Goal: Task Accomplishment & Management: Use online tool/utility

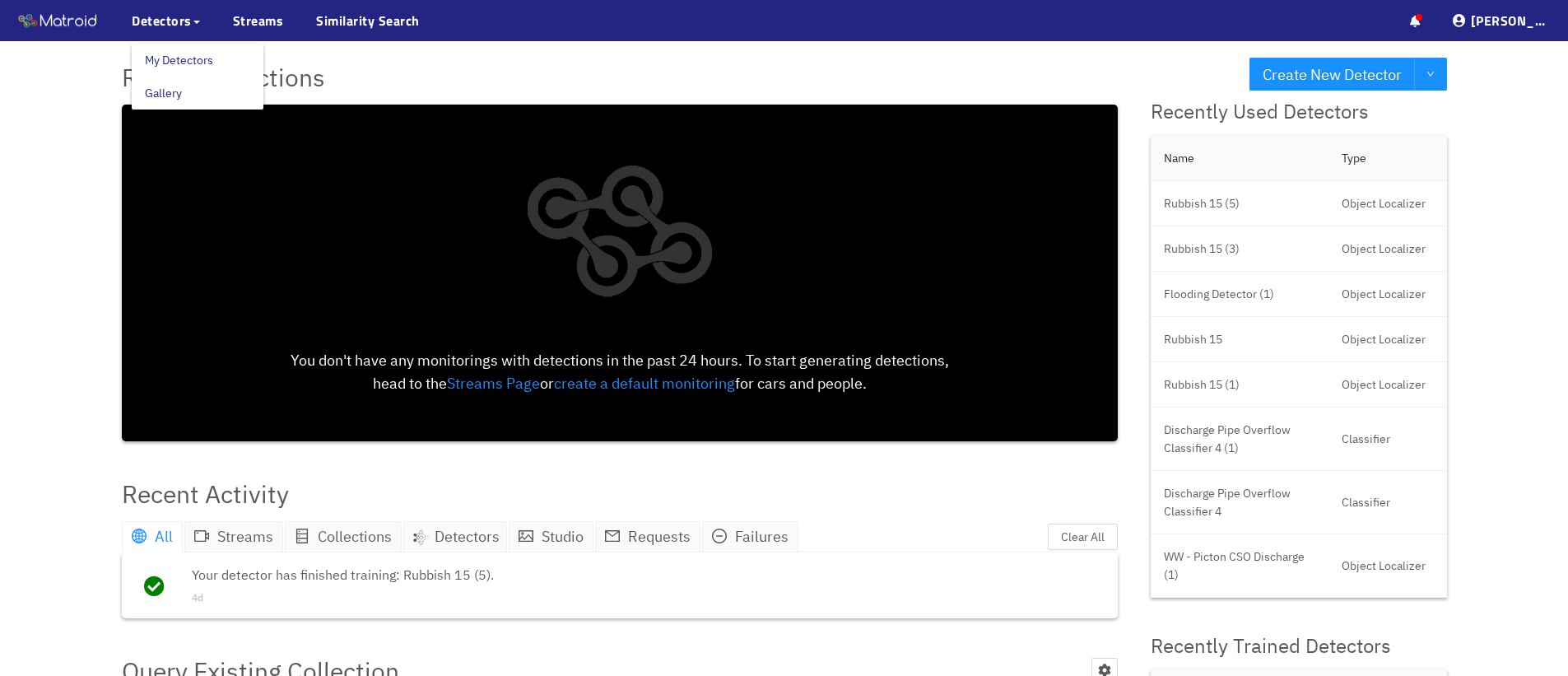
click at [190, 56] on link "My Detectors" at bounding box center [179, 59] width 68 height 33
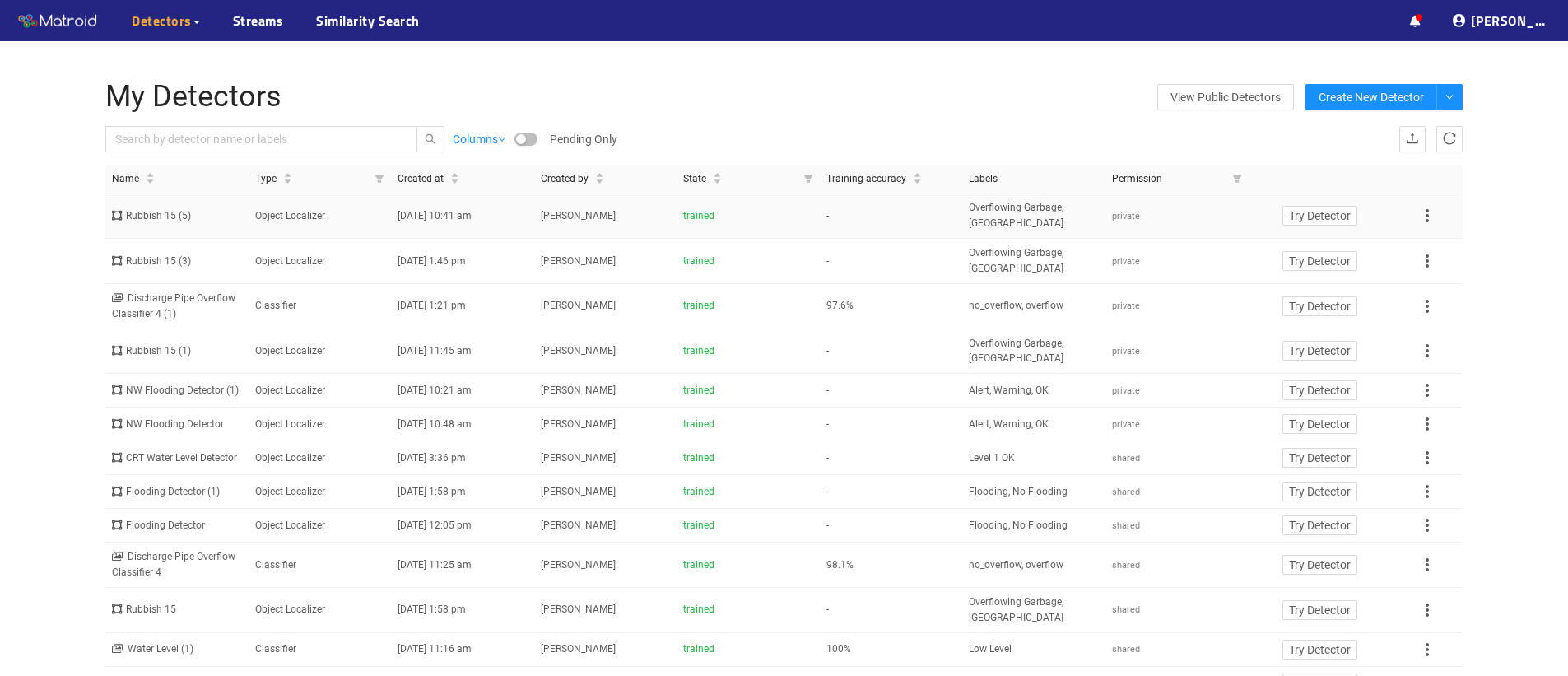
click at [1427, 211] on icon at bounding box center [1427, 216] width 3 height 13
click at [1430, 238] on li "Share" at bounding box center [1444, 242] width 57 height 26
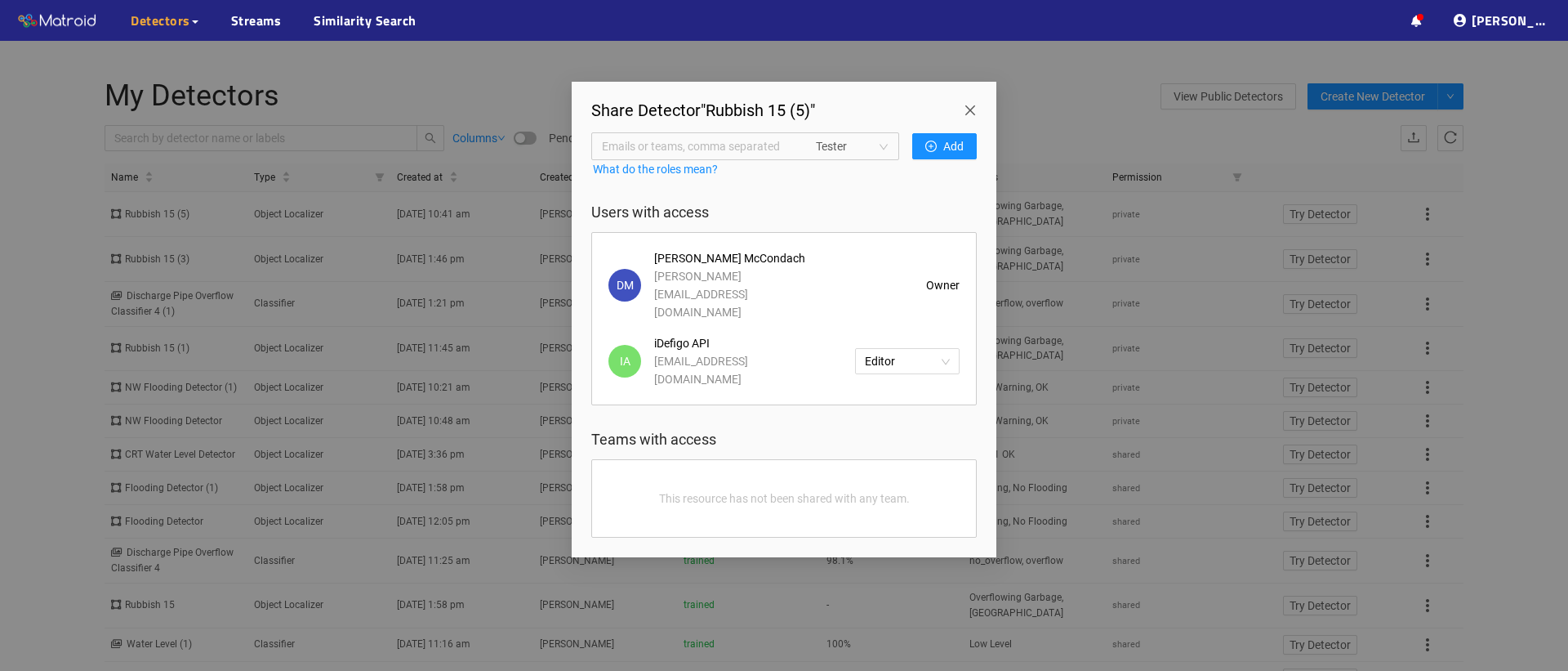
click at [967, 105] on span "Close" at bounding box center [973, 104] width 46 height 46
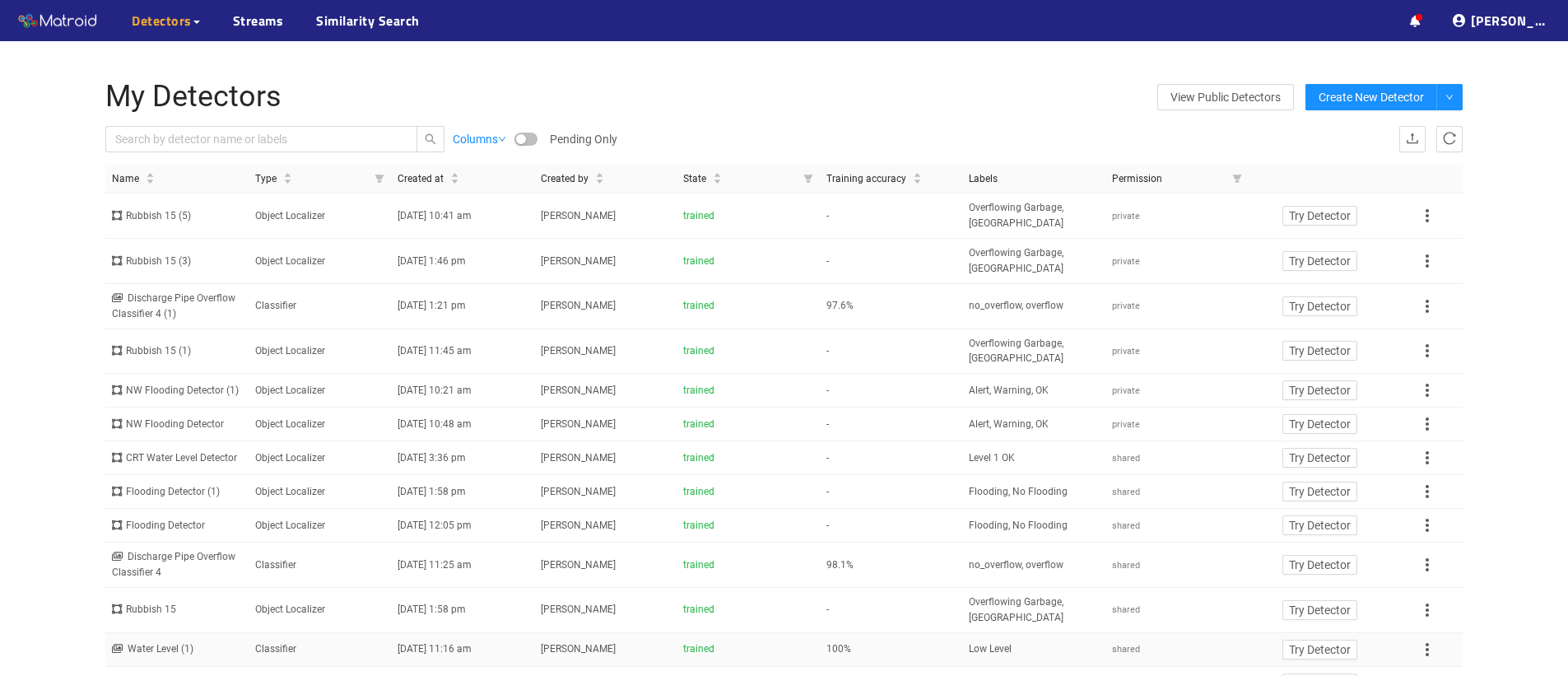
scroll to position [20, 0]
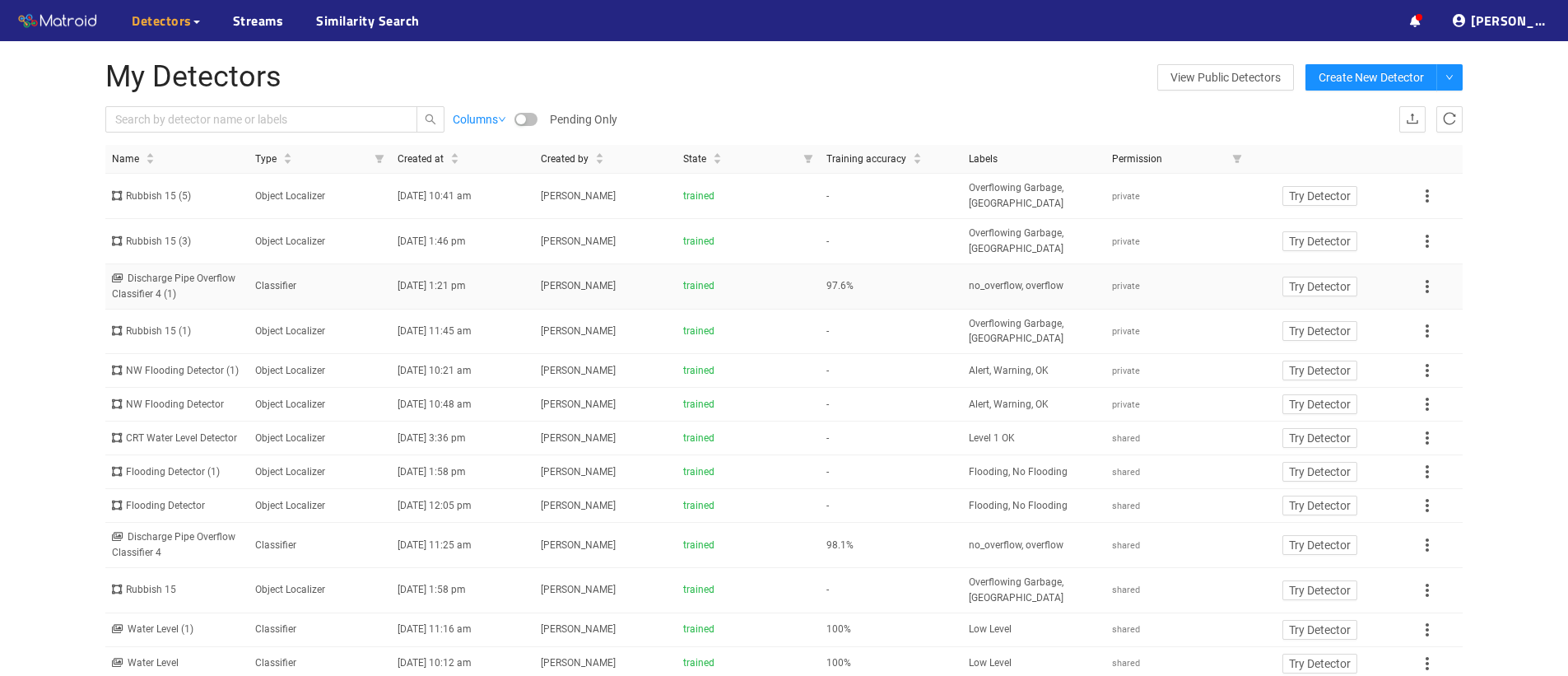
click at [835, 286] on span "97.6%" at bounding box center [839, 286] width 27 height 11
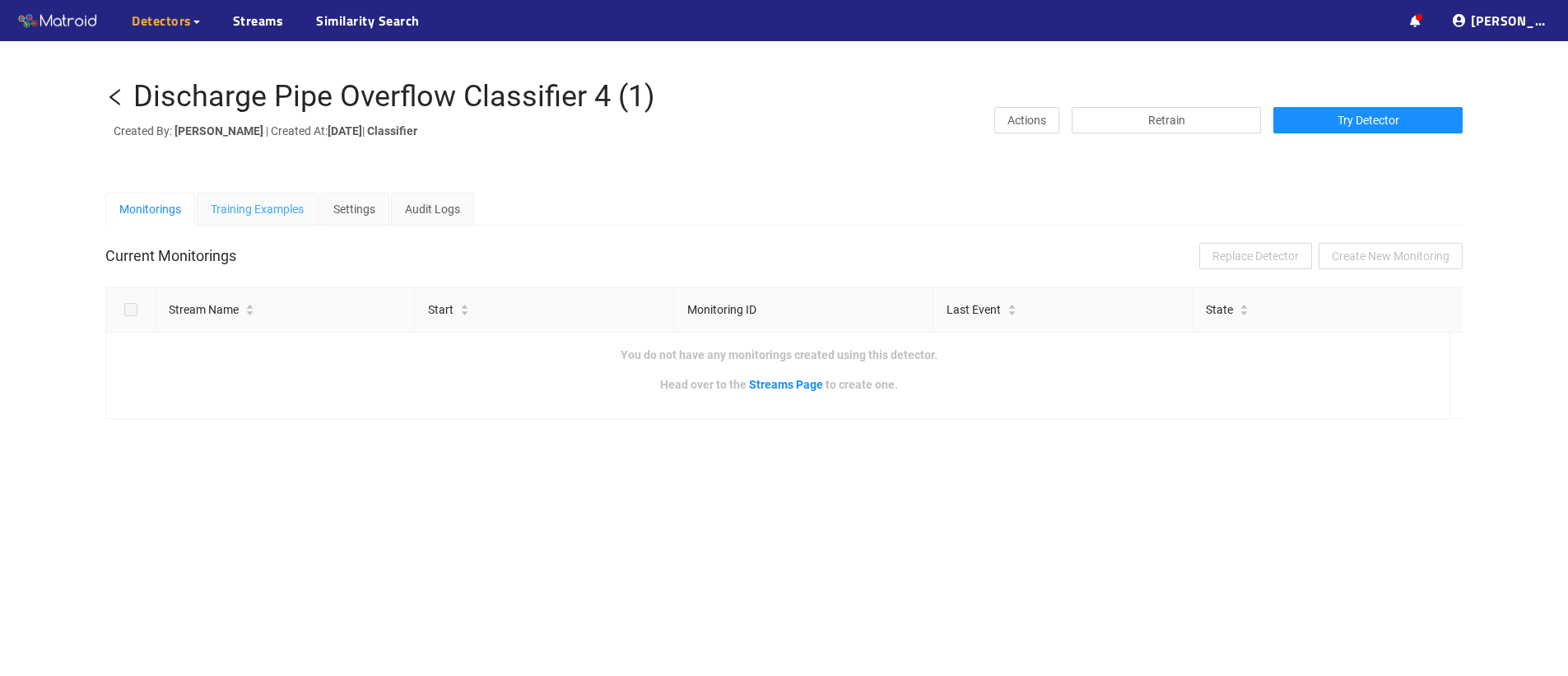
click at [262, 221] on div "Training Examples" at bounding box center [257, 208] width 121 height 33
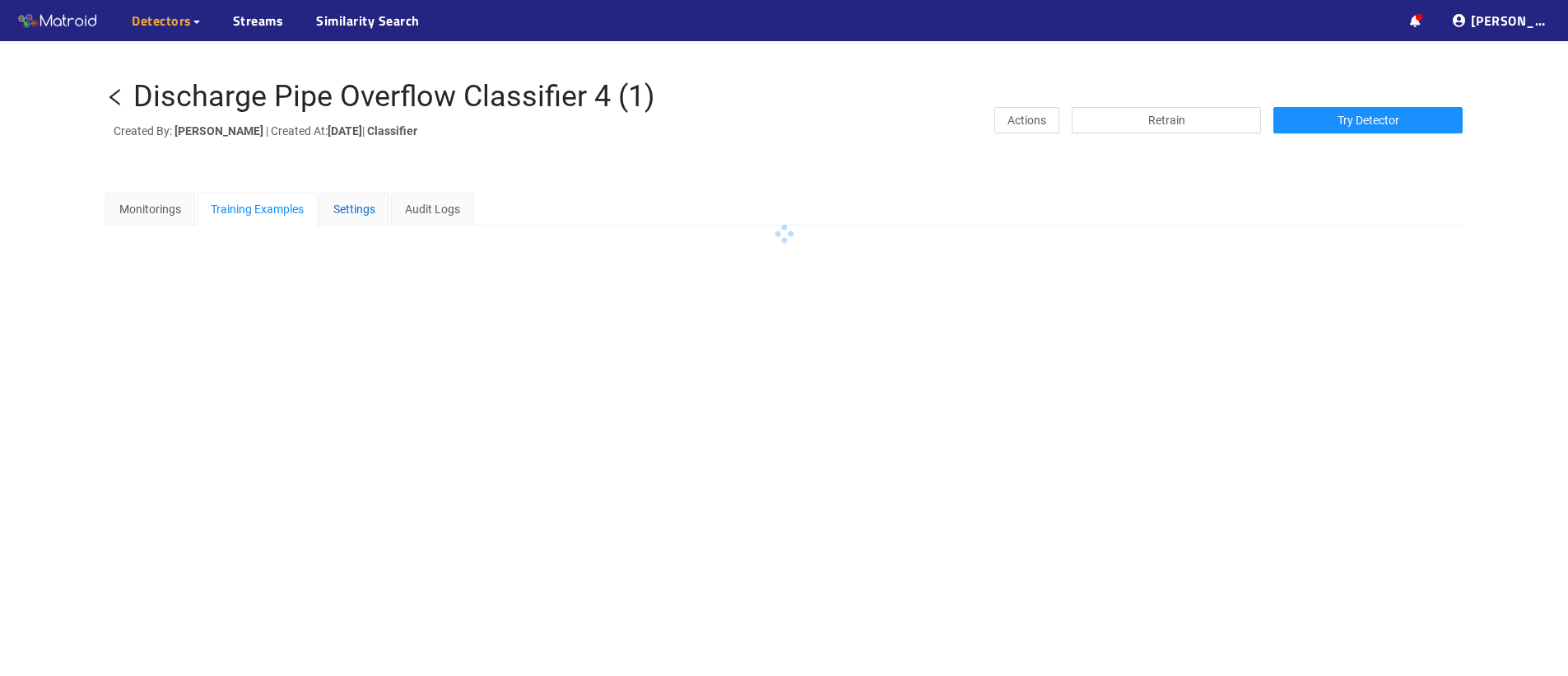
click at [375, 209] on div "Settings" at bounding box center [354, 208] width 42 height 18
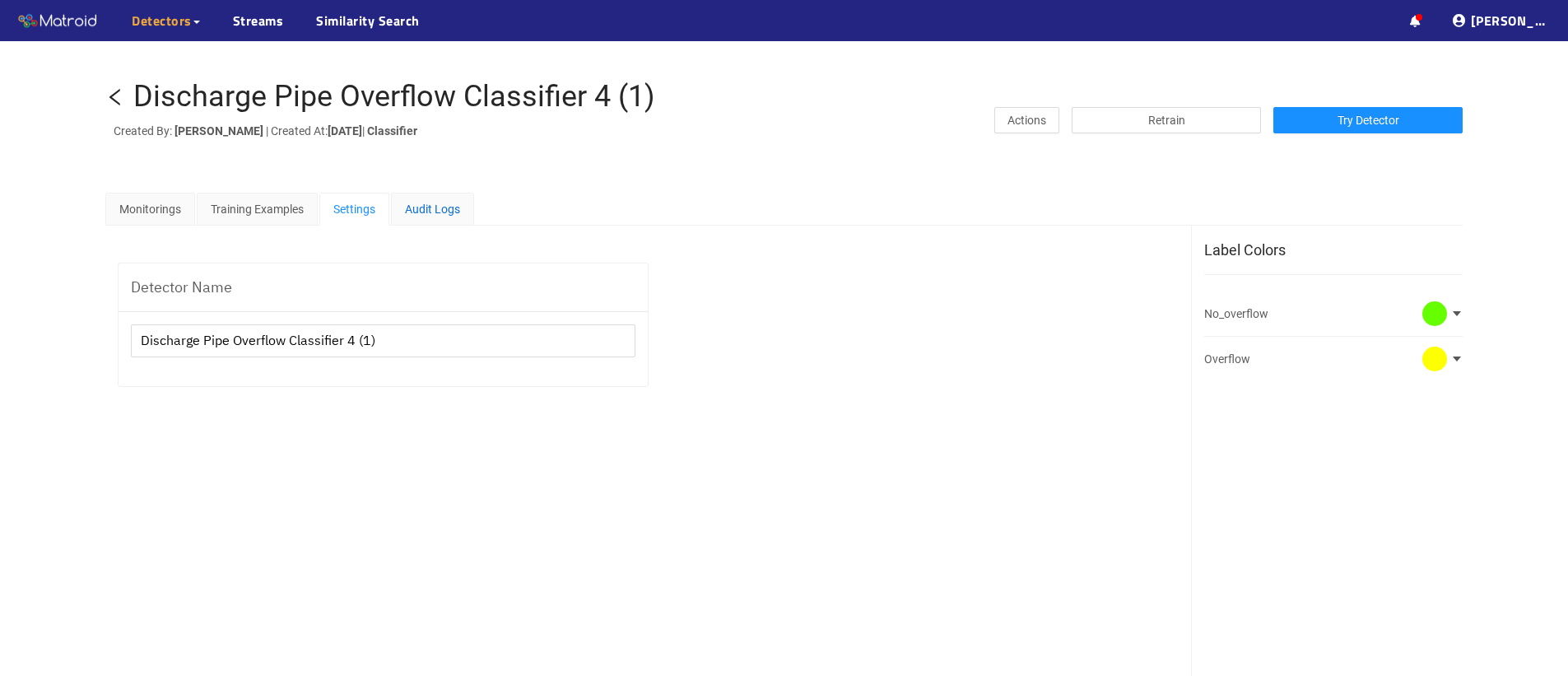
click at [460, 206] on div "Audit Logs" at bounding box center [432, 208] width 55 height 18
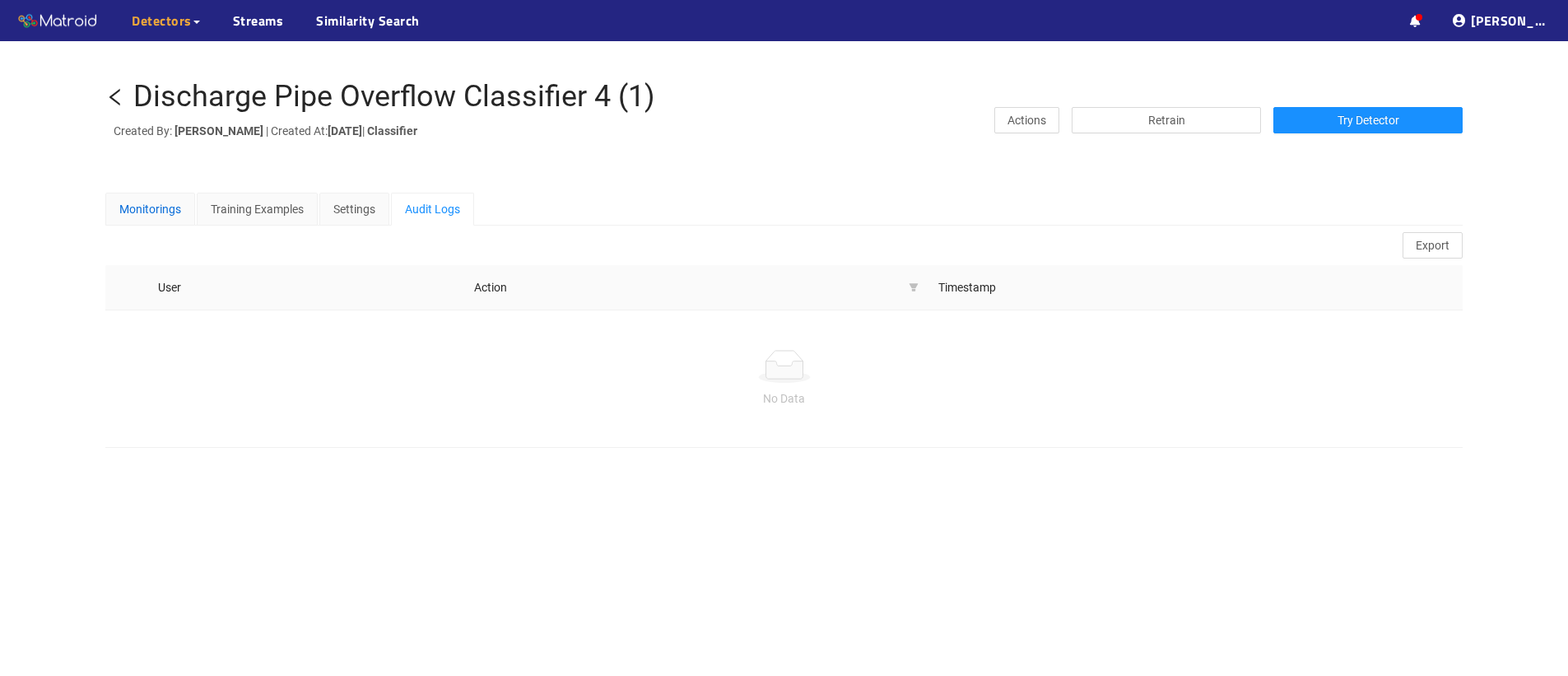
click at [146, 211] on div "Monitorings" at bounding box center [150, 208] width 61 height 18
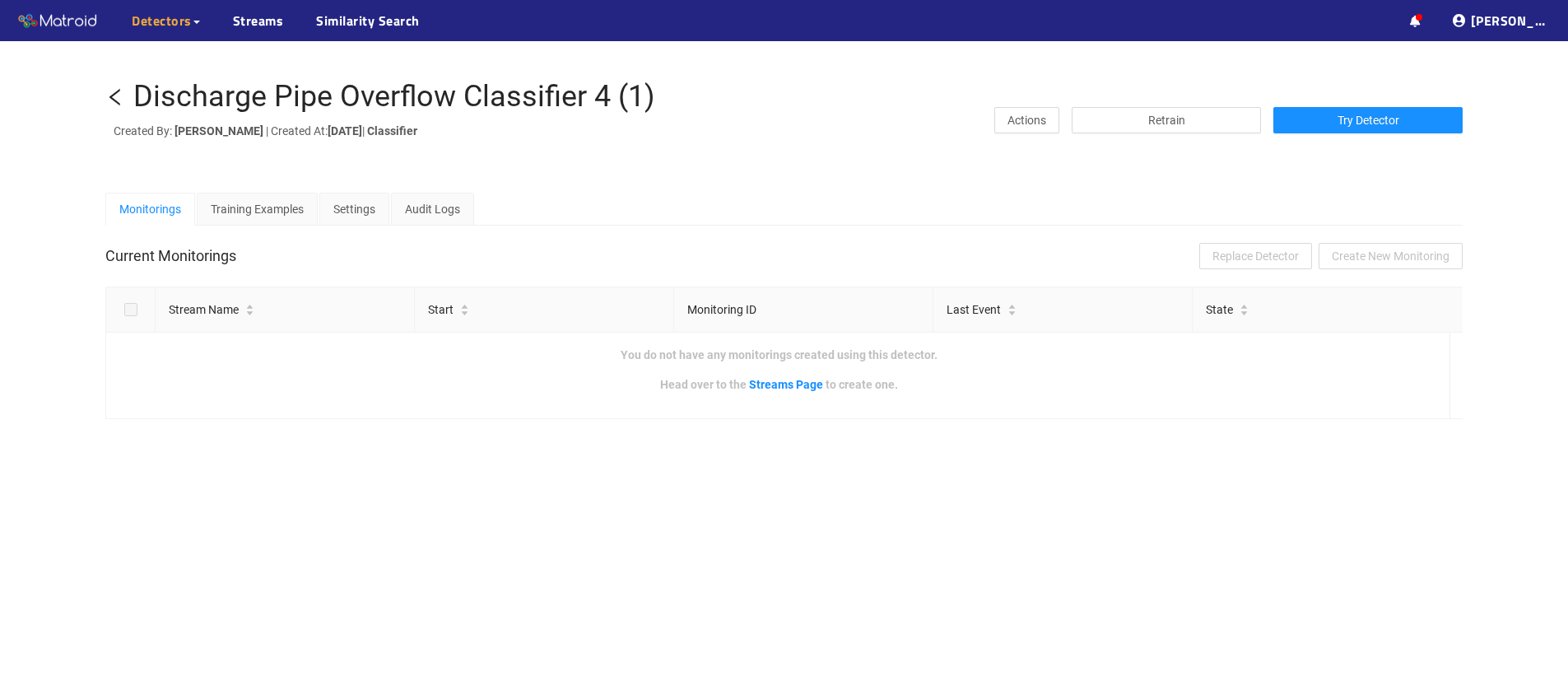
click at [111, 98] on icon "left" at bounding box center [114, 96] width 10 height 16
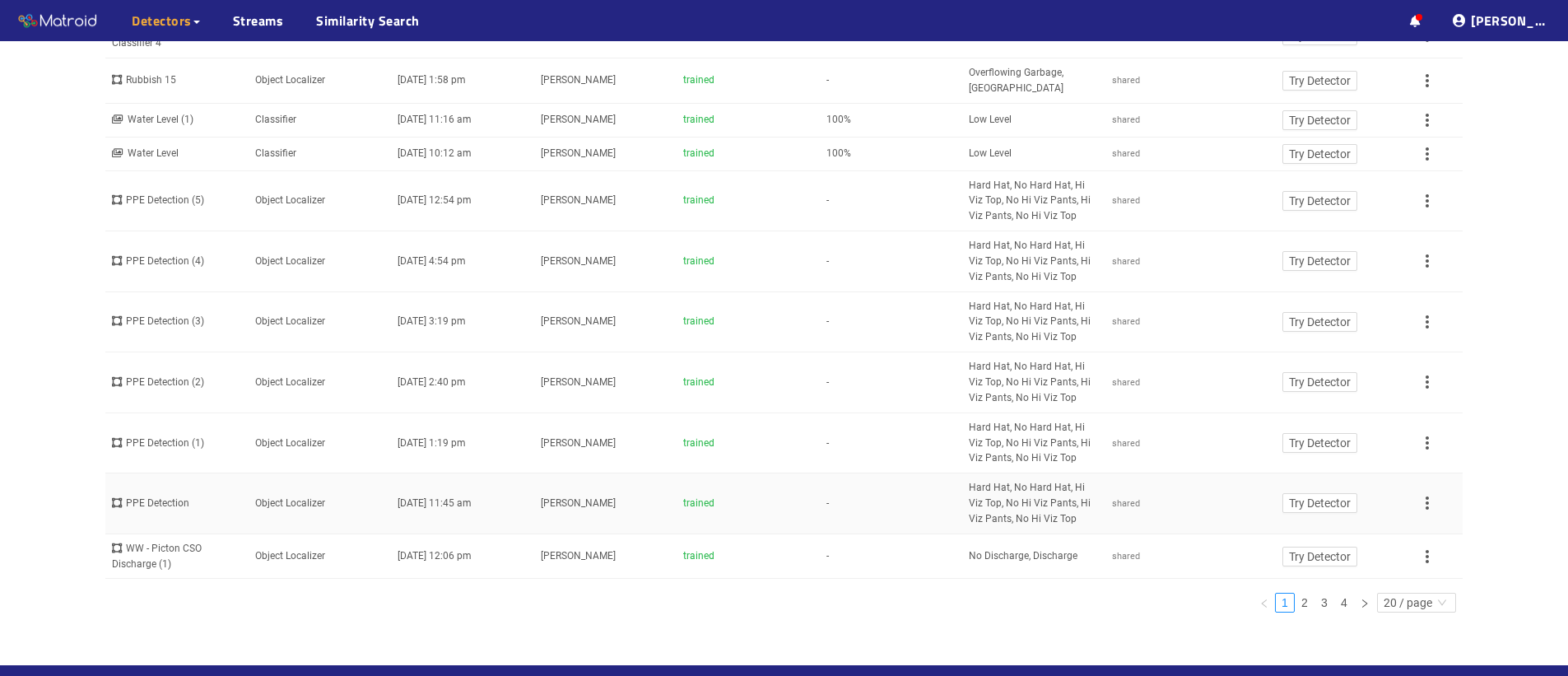
scroll to position [603, 0]
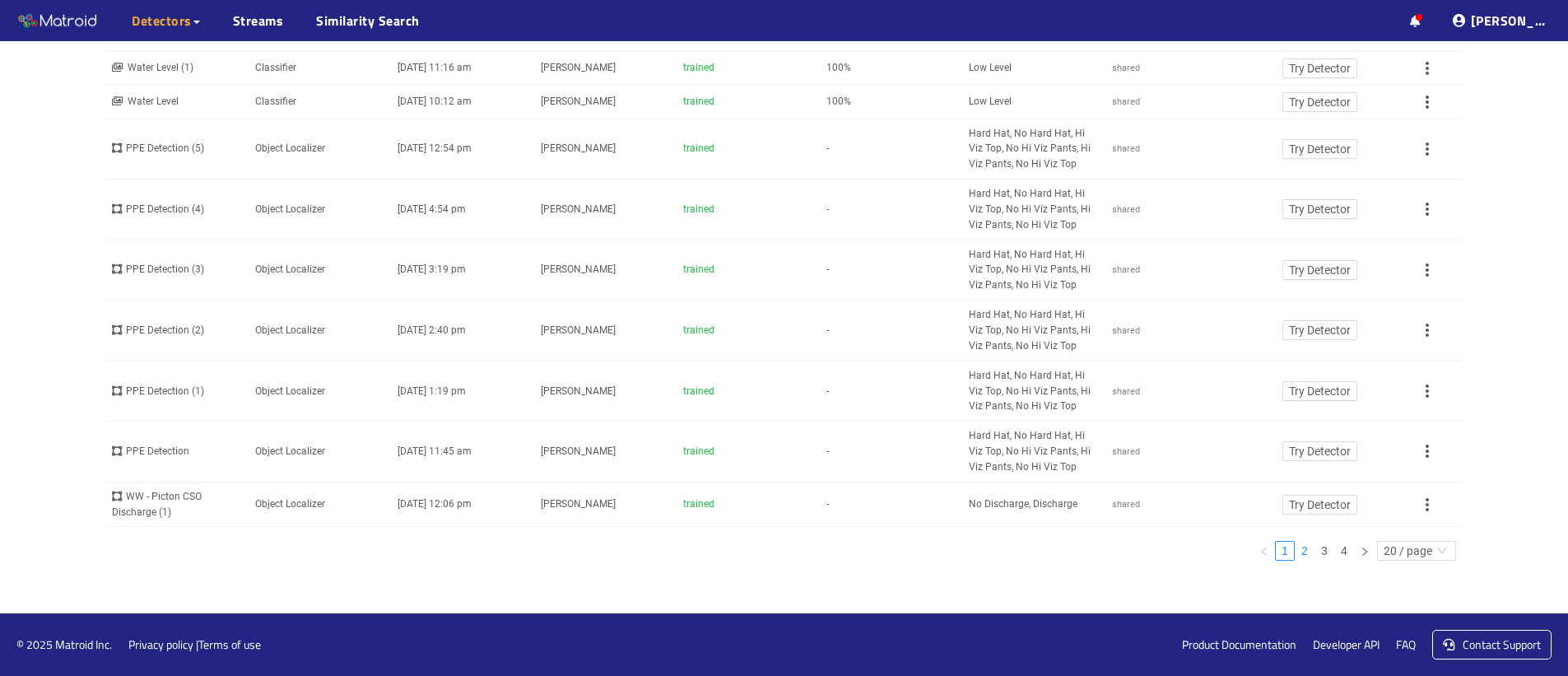
click at [1298, 549] on link "2" at bounding box center [1304, 550] width 18 height 18
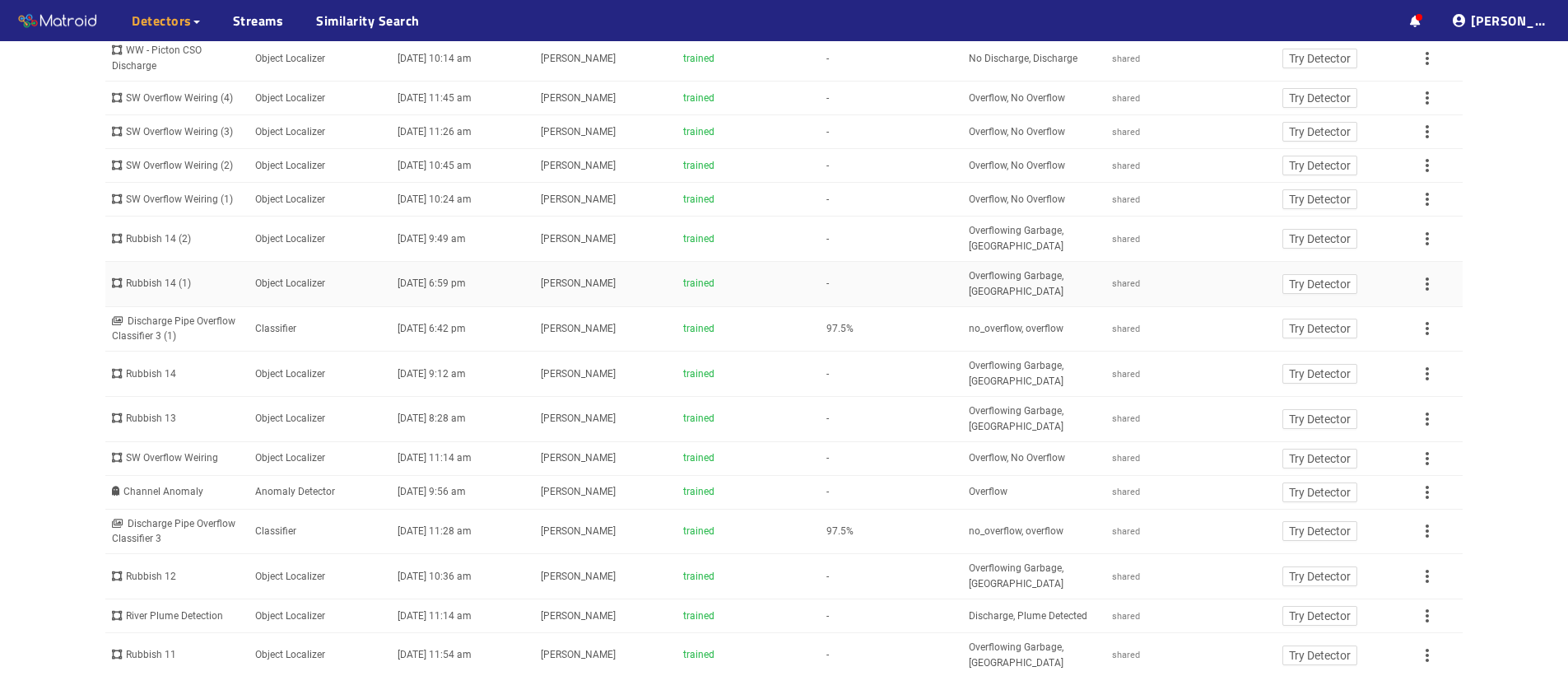
scroll to position [0, 0]
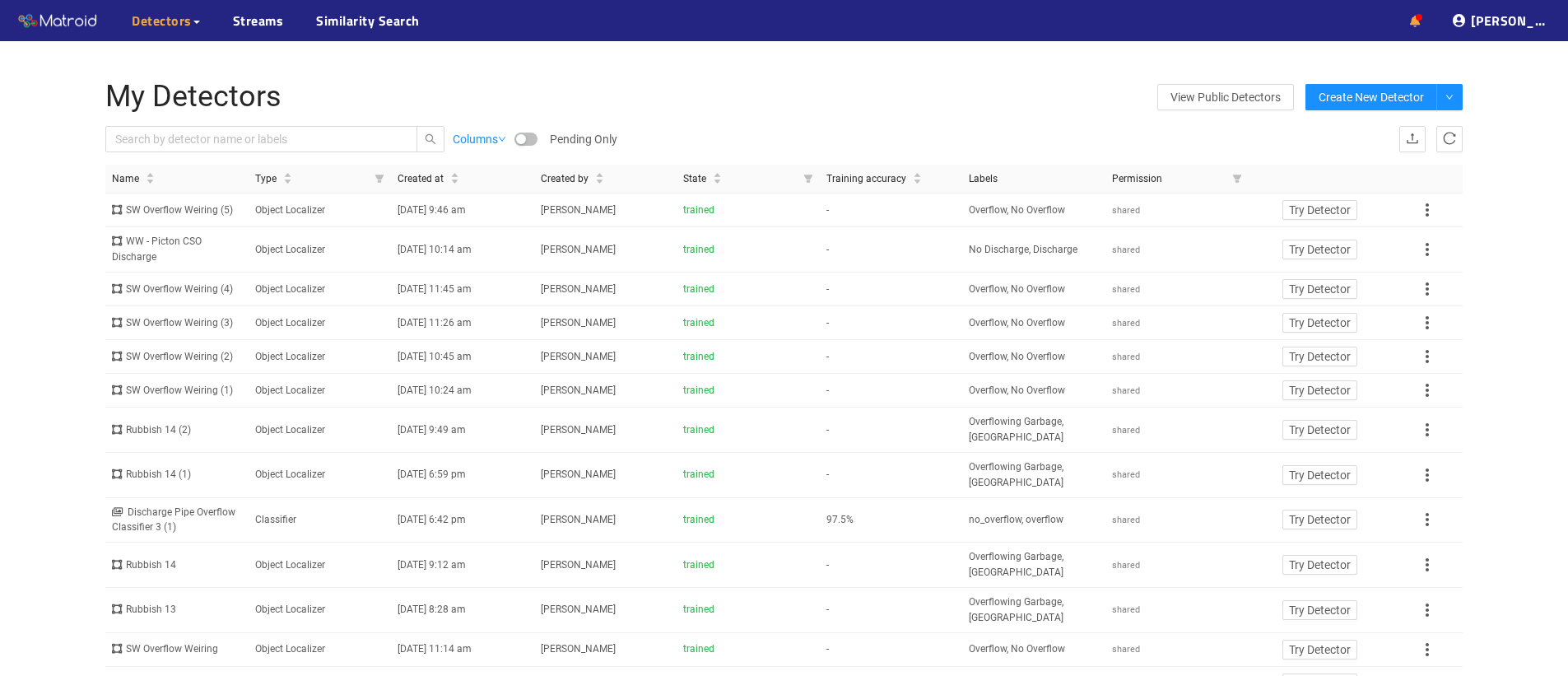
click at [1420, 16] on icon at bounding box center [1414, 22] width 10 height 11
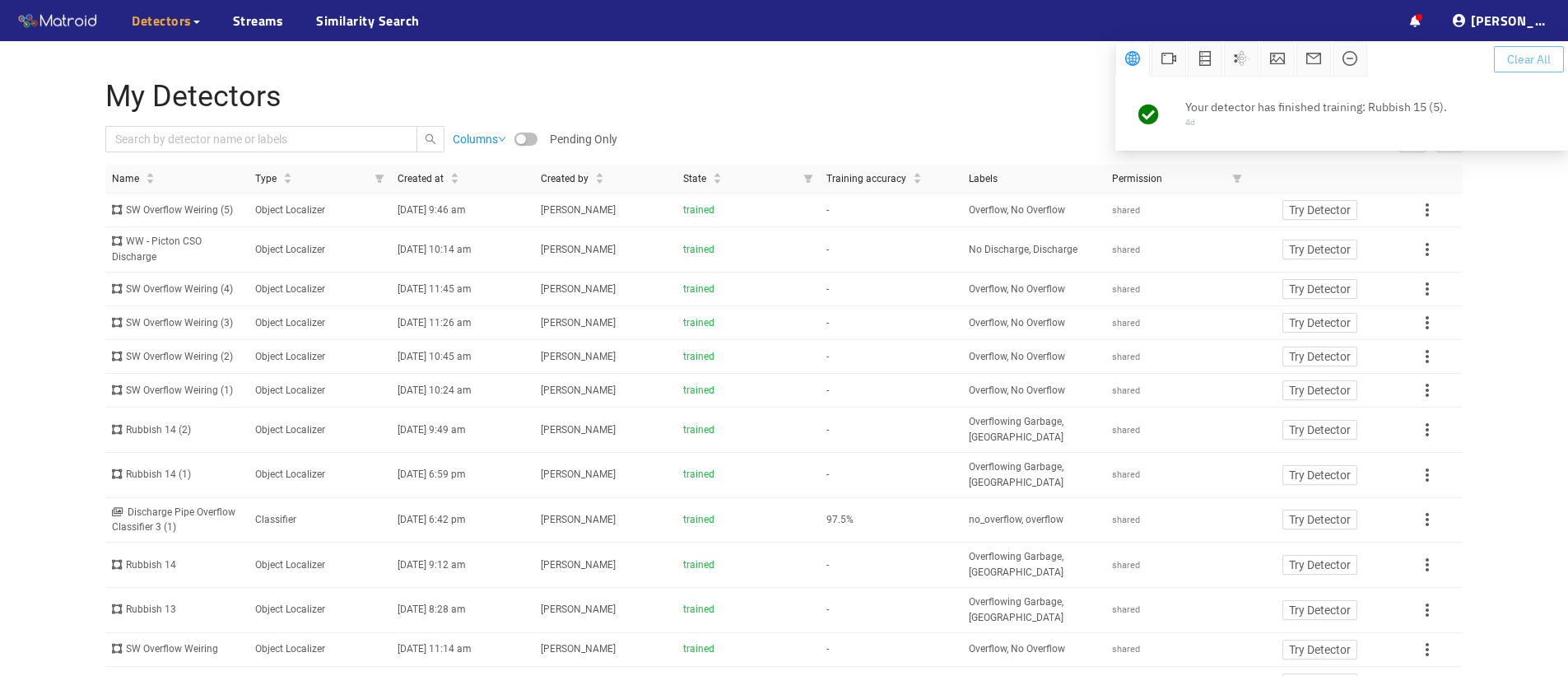
click at [1518, 61] on span "Clear All" at bounding box center [1528, 58] width 43 height 18
click at [1519, 56] on span "Clear All" at bounding box center [1528, 58] width 43 height 18
click at [985, 92] on h1 "My Detectors" at bounding box center [557, 97] width 904 height 33
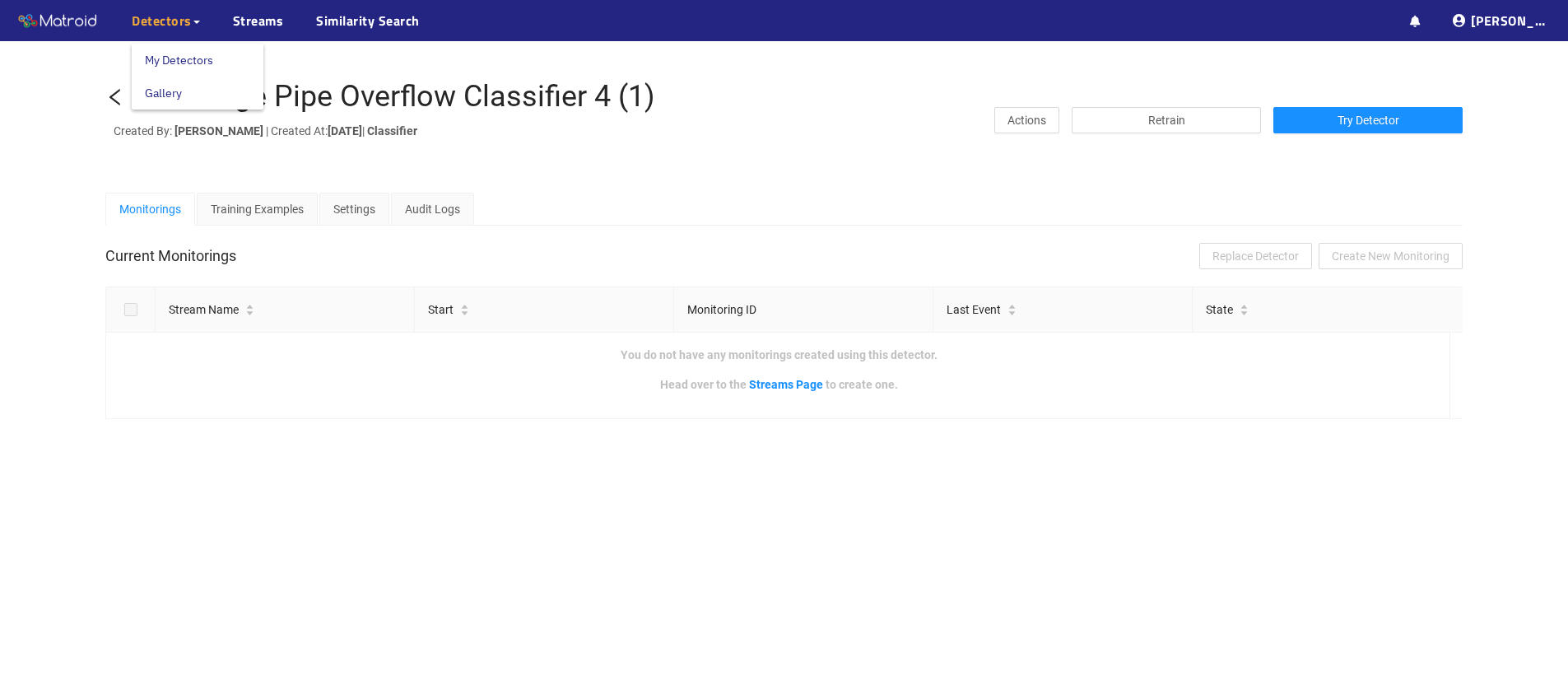
click at [165, 52] on link "My Detectors" at bounding box center [179, 59] width 68 height 33
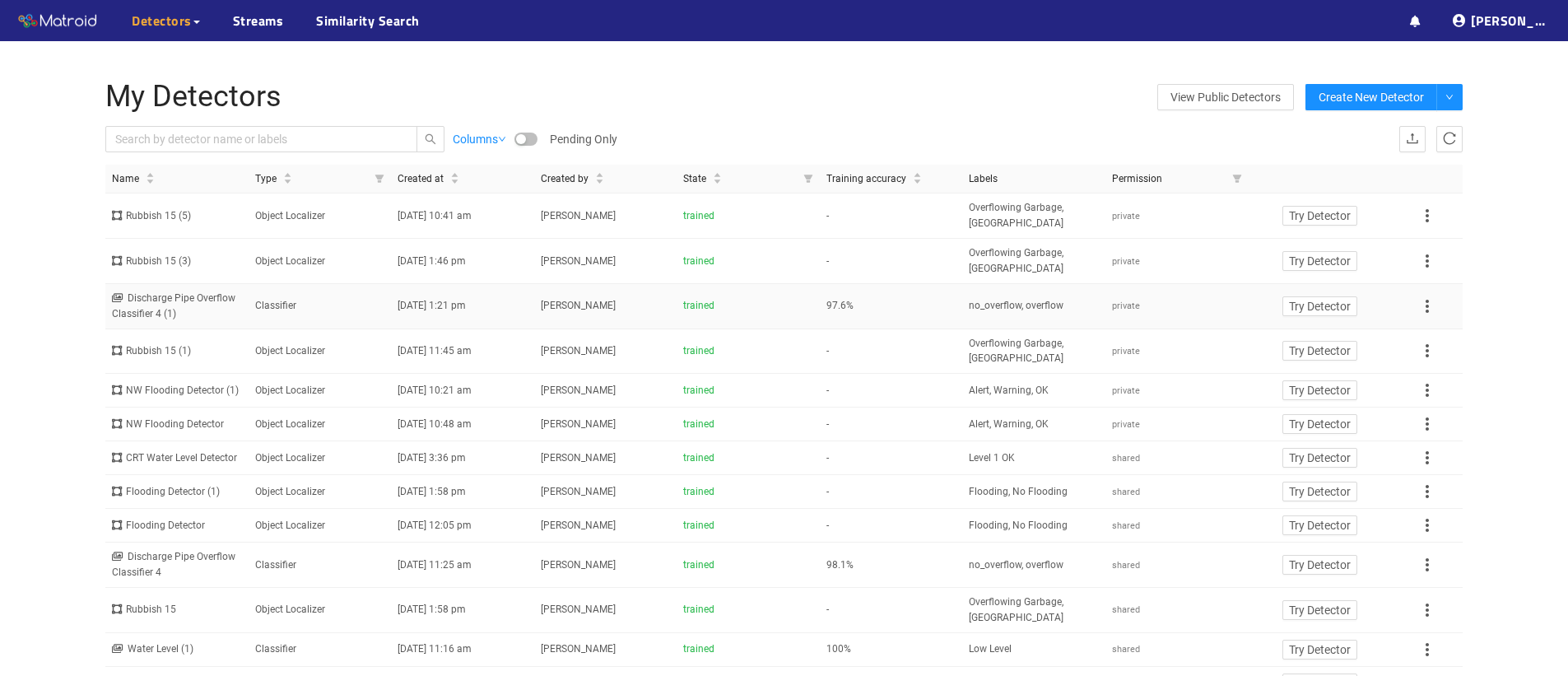
click at [164, 305] on div "Discharge Pipe Overflow Classifier 4 (1)" at bounding box center [177, 305] width 130 height 31
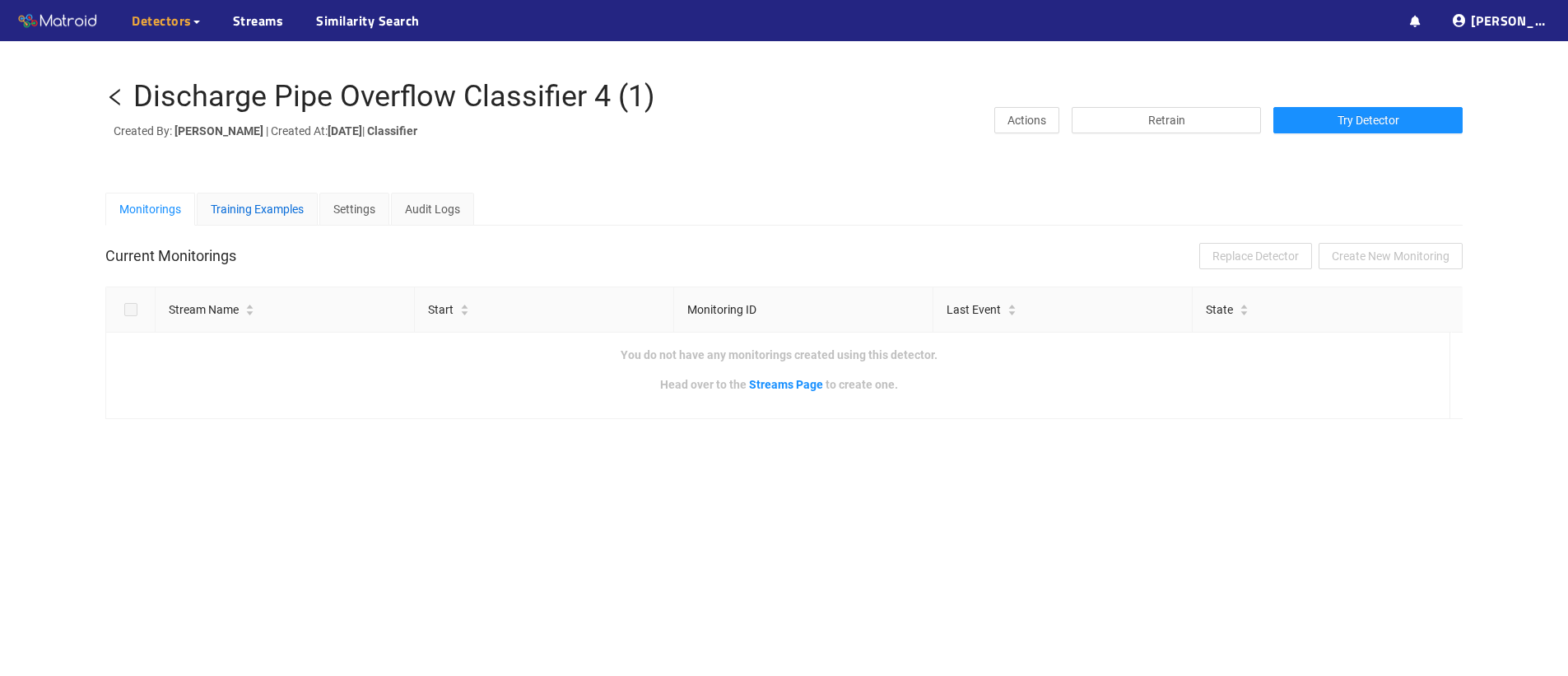
click at [253, 203] on div "Training Examples" at bounding box center [256, 208] width 93 height 18
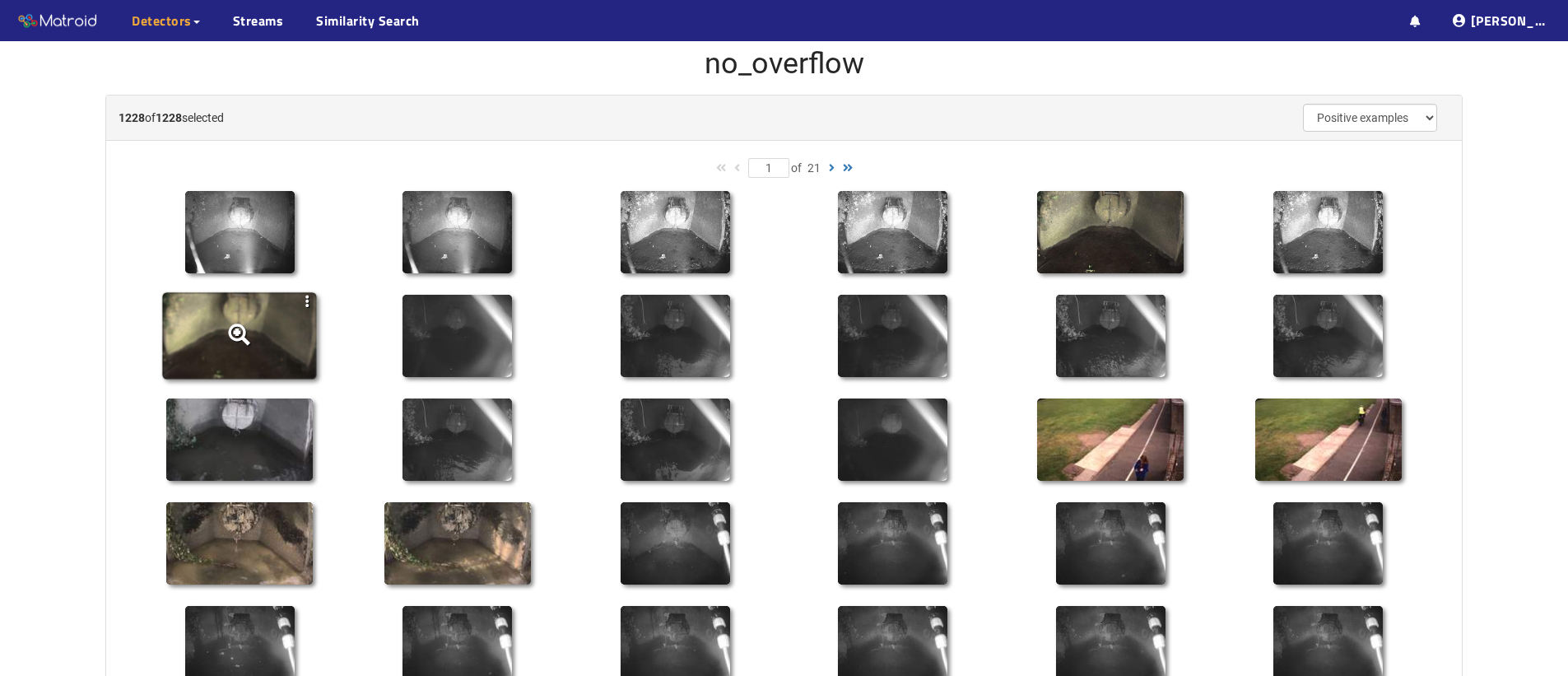
scroll to position [172, 0]
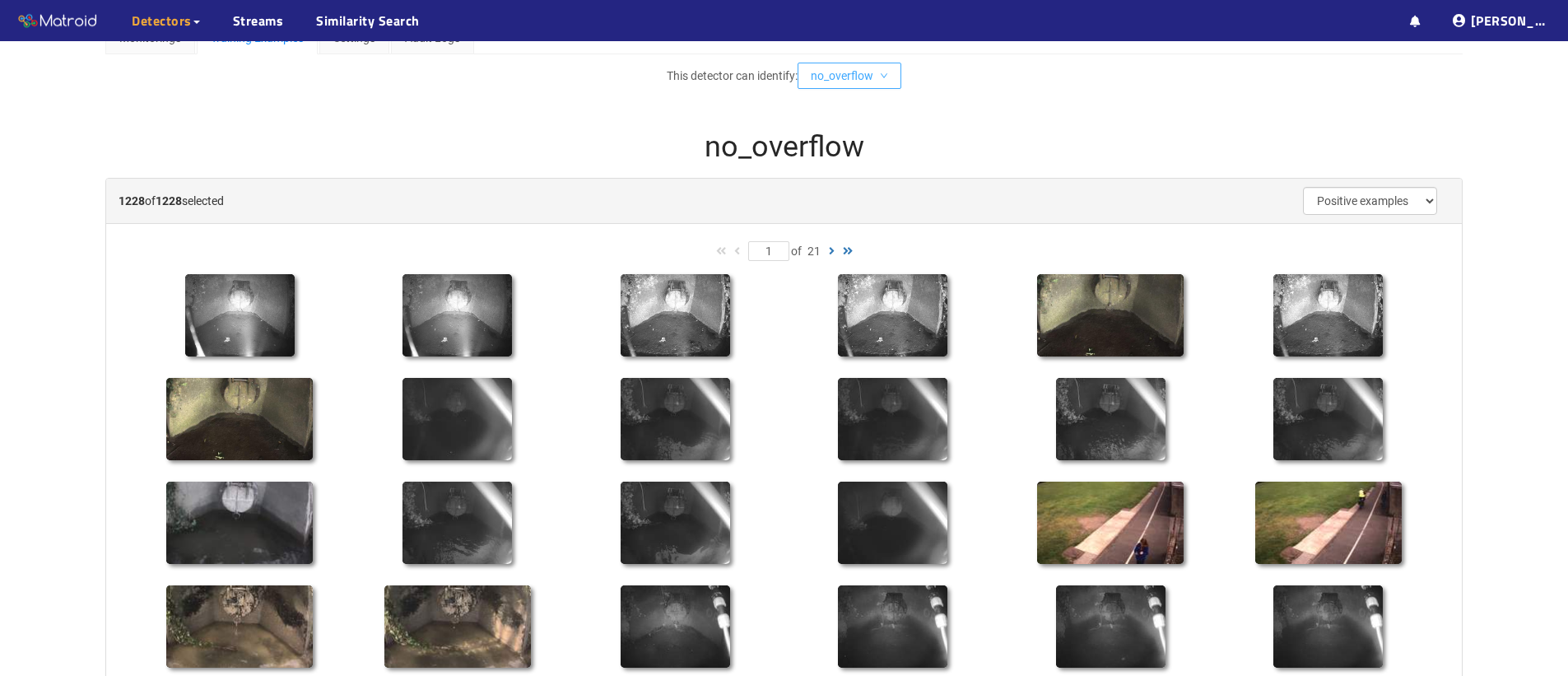
click at [839, 69] on span "no_overflow" at bounding box center [842, 75] width 62 height 18
click at [834, 134] on li "overflow" at bounding box center [854, 134] width 107 height 26
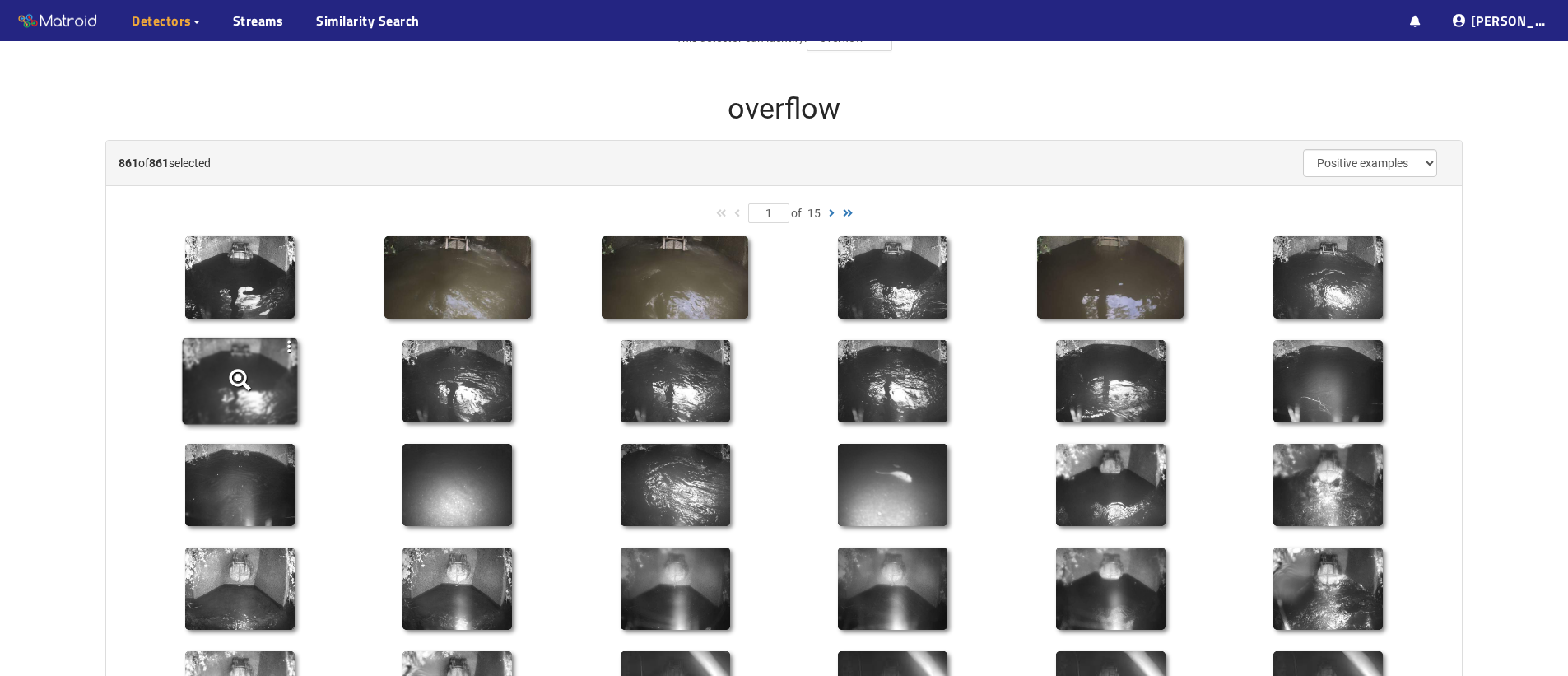
scroll to position [294, 0]
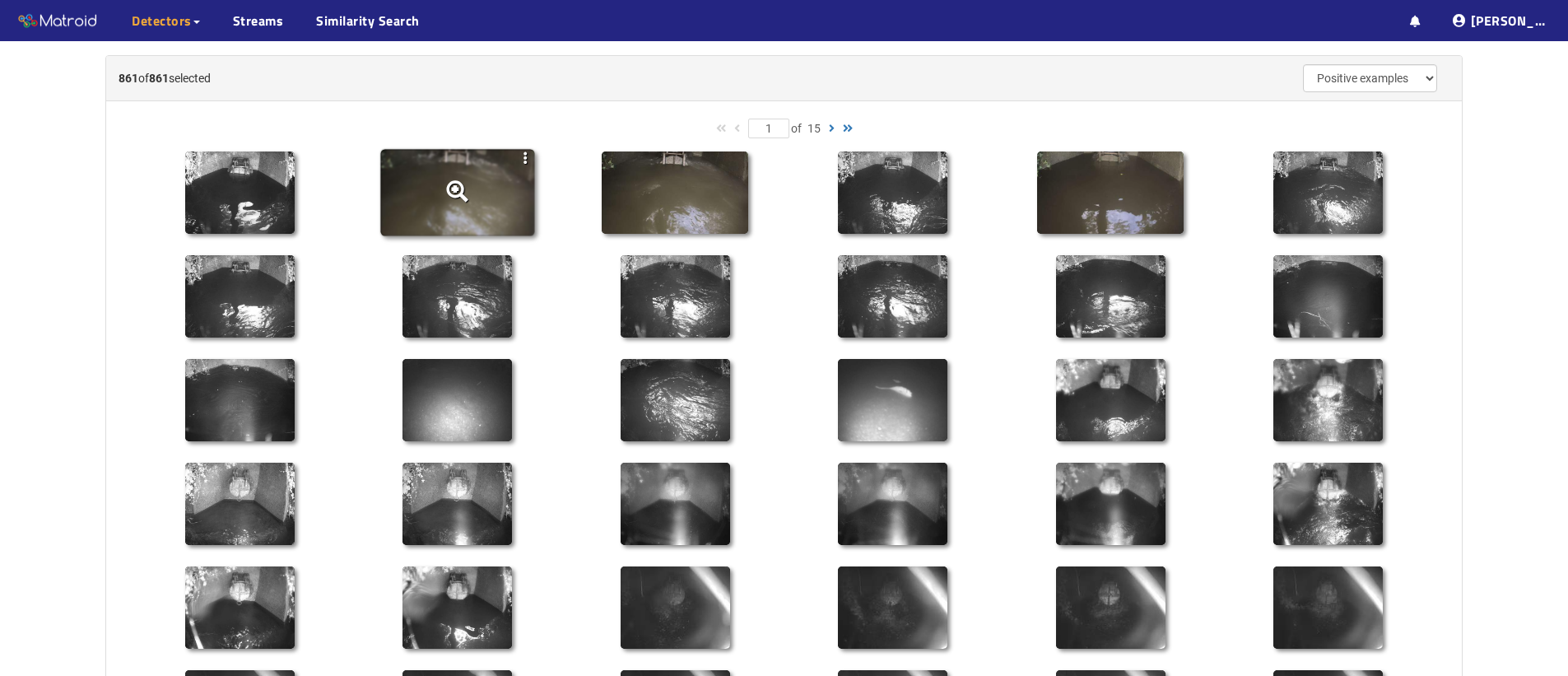
click at [420, 216] on icon at bounding box center [456, 193] width 154 height 87
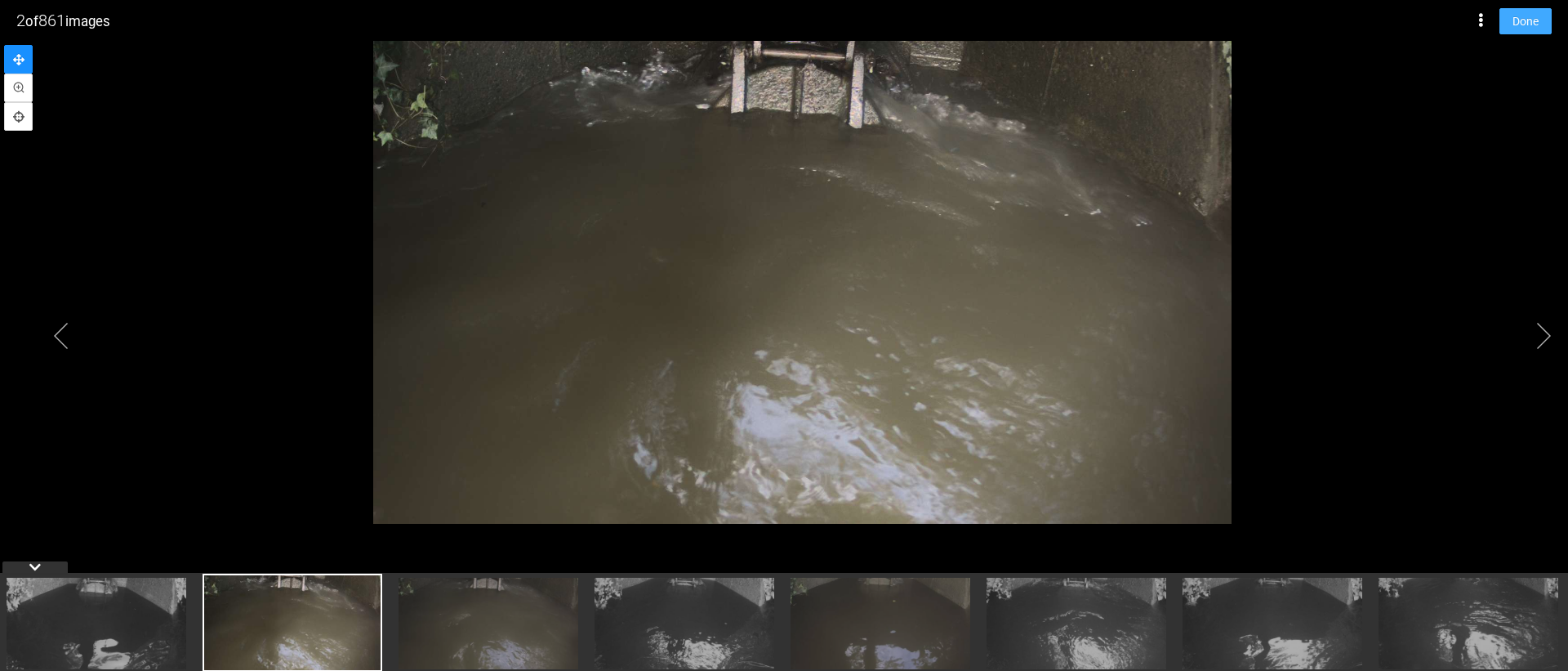
click at [1512, 21] on span "Done" at bounding box center [1525, 21] width 26 height 18
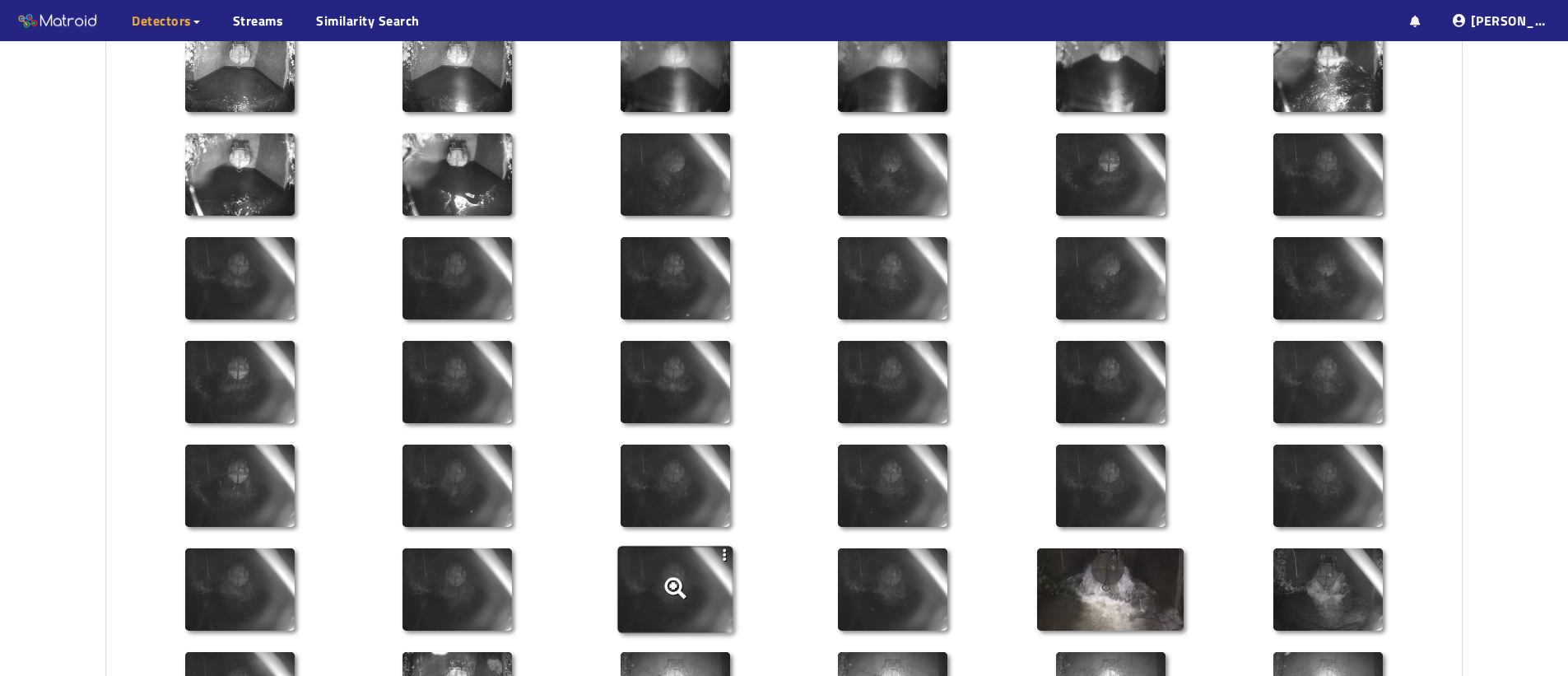
scroll to position [921, 0]
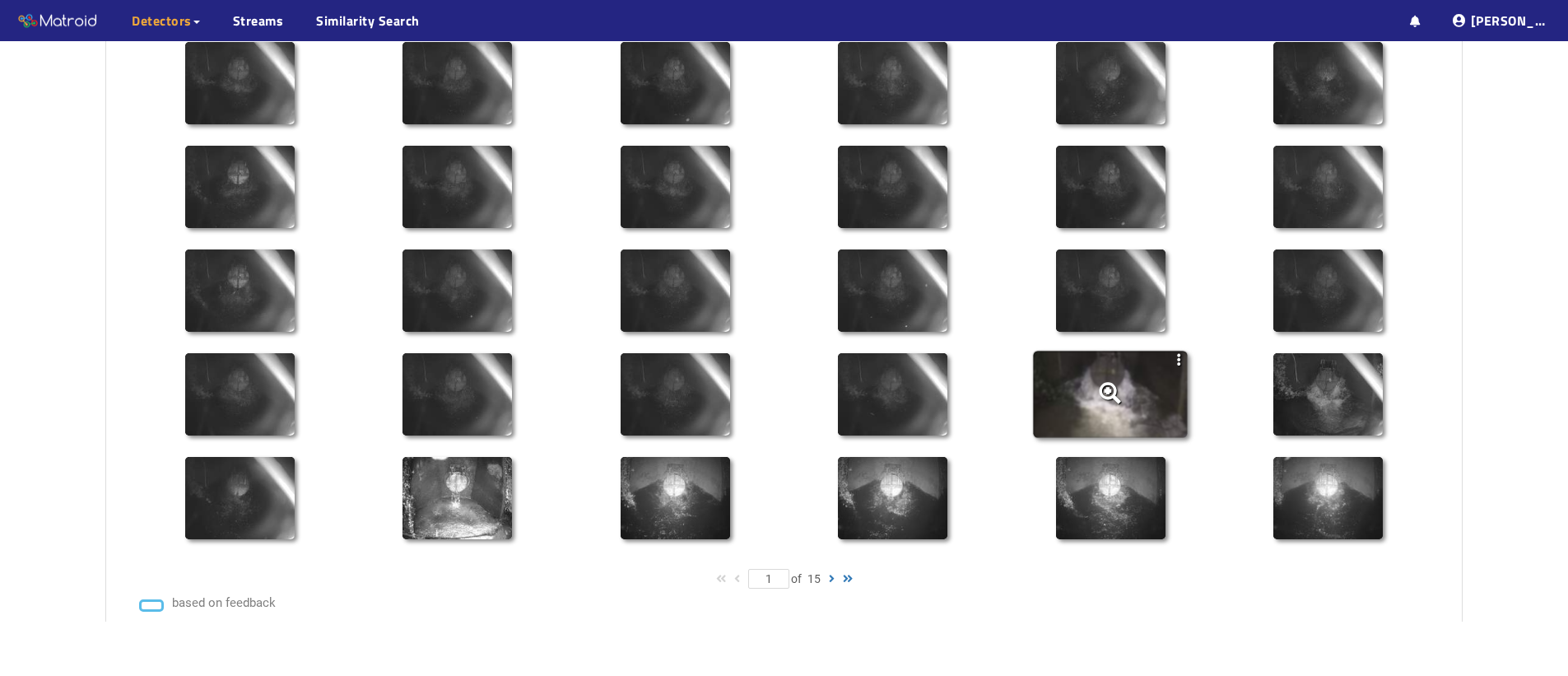
click at [1081, 403] on icon at bounding box center [1110, 395] width 154 height 87
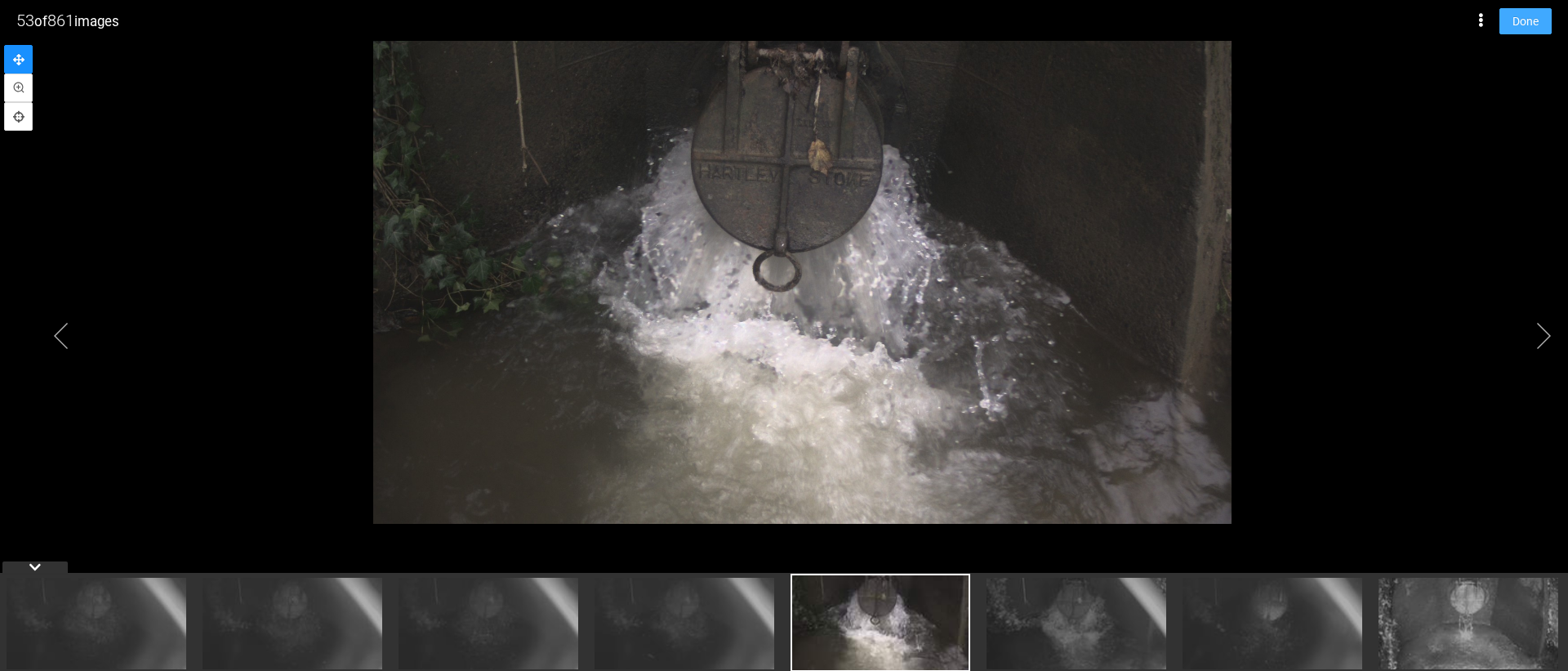
click at [1519, 23] on span "Done" at bounding box center [1525, 21] width 26 height 18
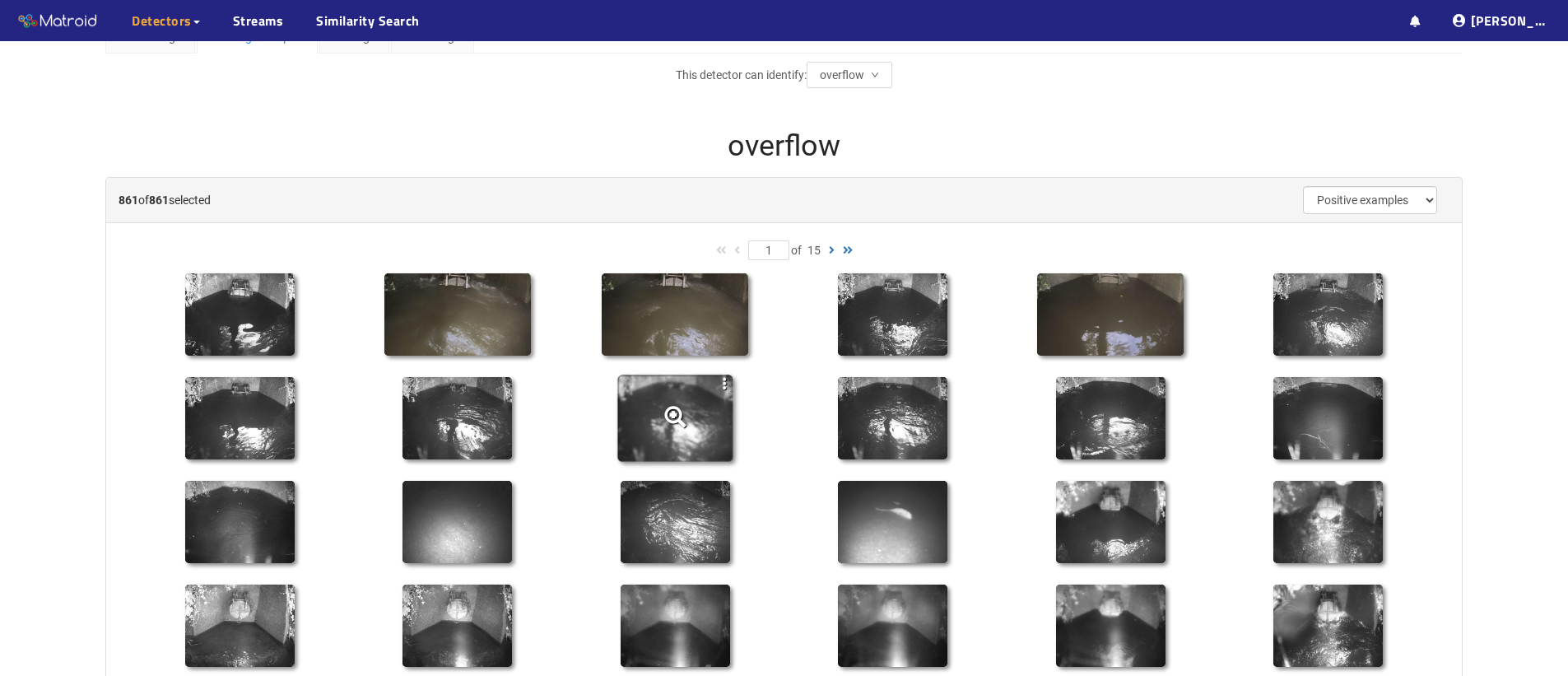
scroll to position [222, 0]
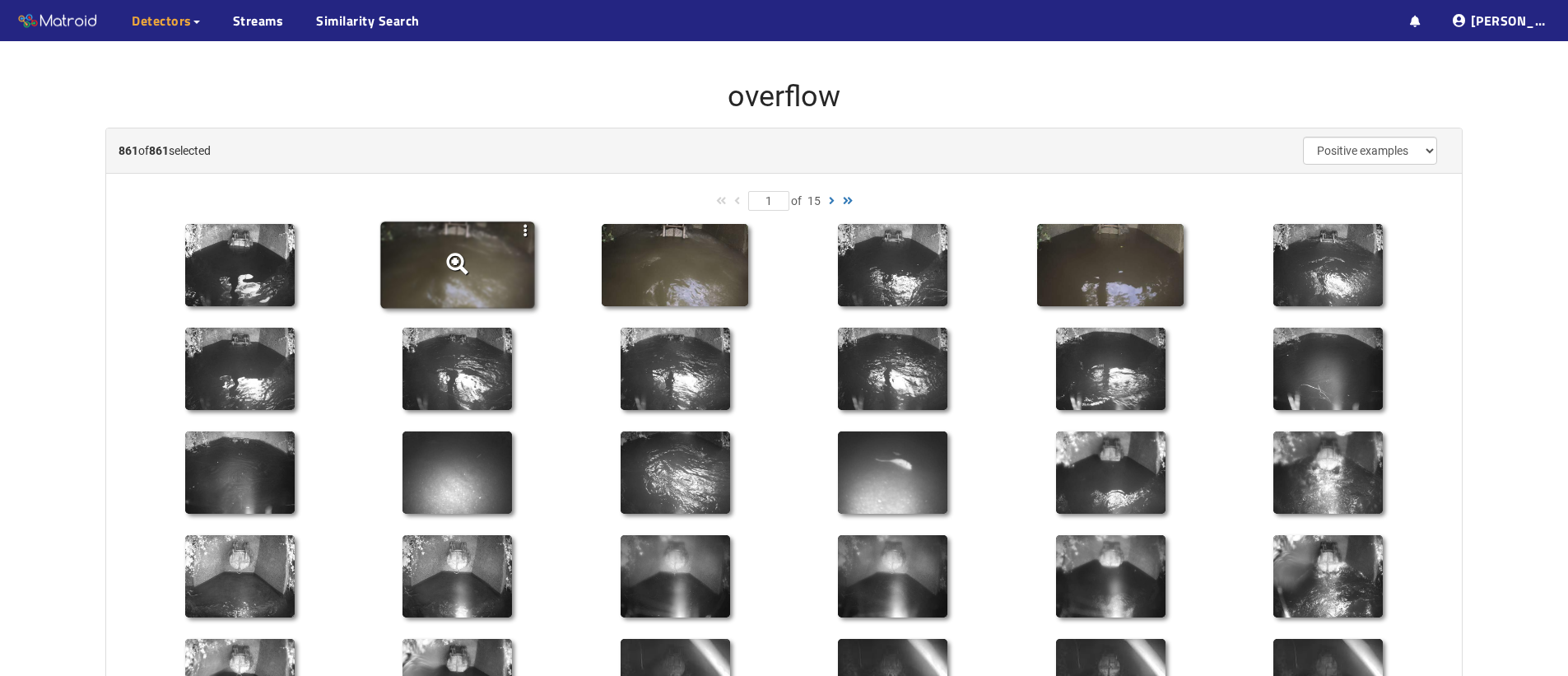
click at [454, 280] on icon at bounding box center [456, 266] width 154 height 87
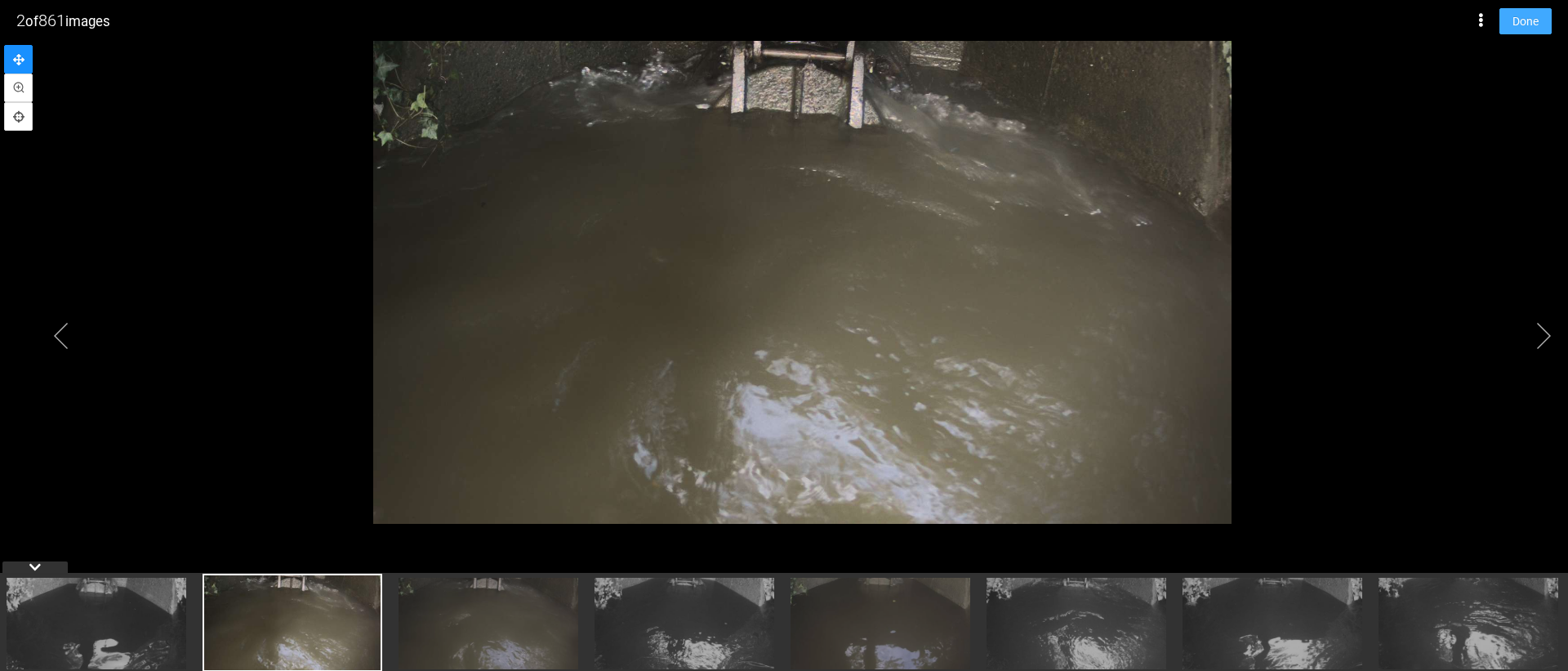
click at [1524, 24] on span "Done" at bounding box center [1525, 21] width 26 height 18
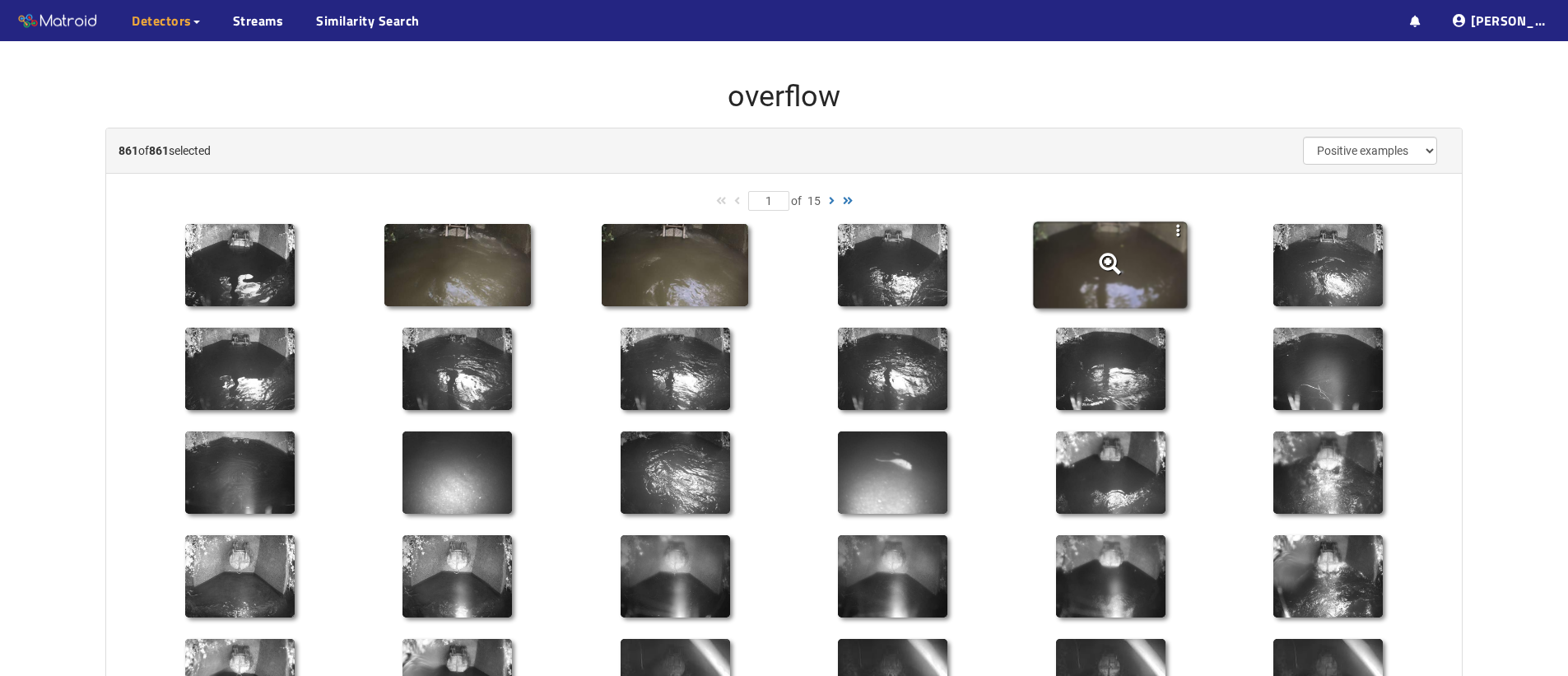
click at [1079, 267] on icon at bounding box center [1110, 266] width 154 height 87
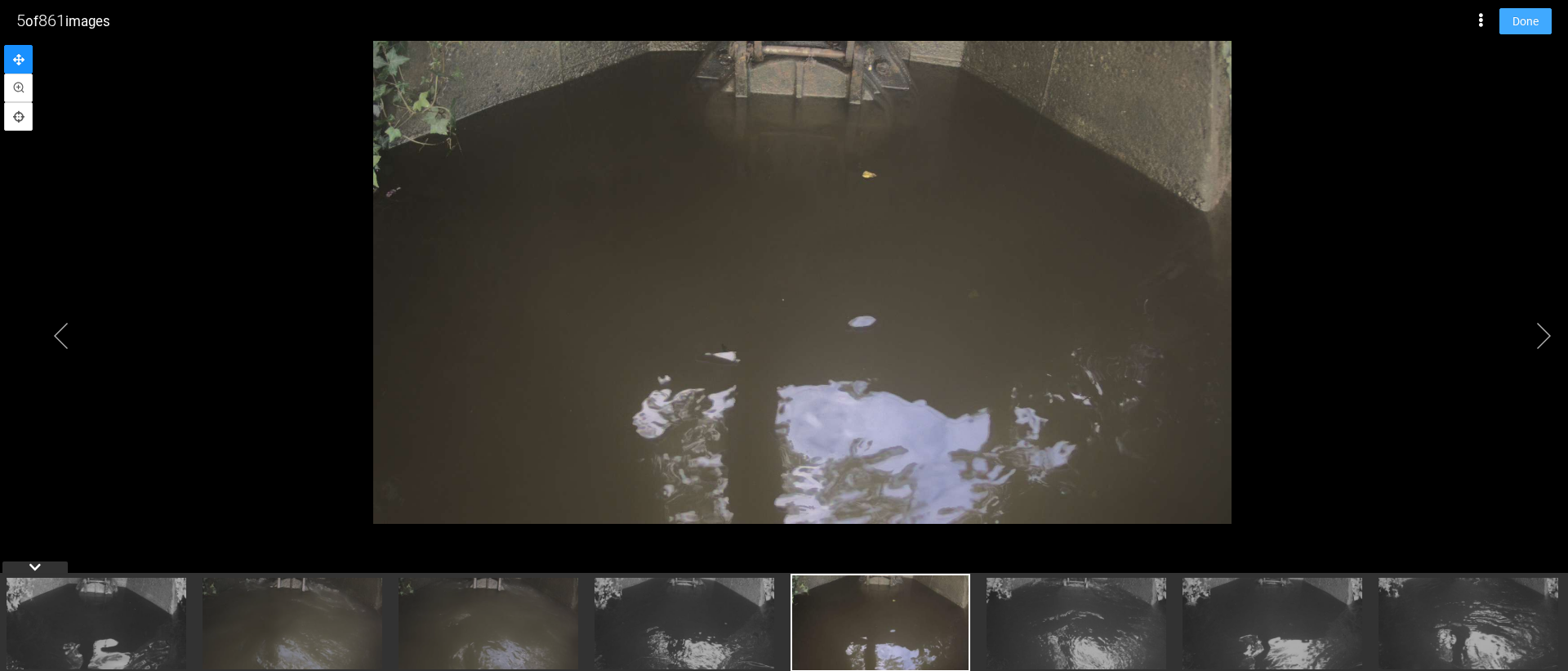
click at [1525, 28] on span "Done" at bounding box center [1525, 21] width 26 height 18
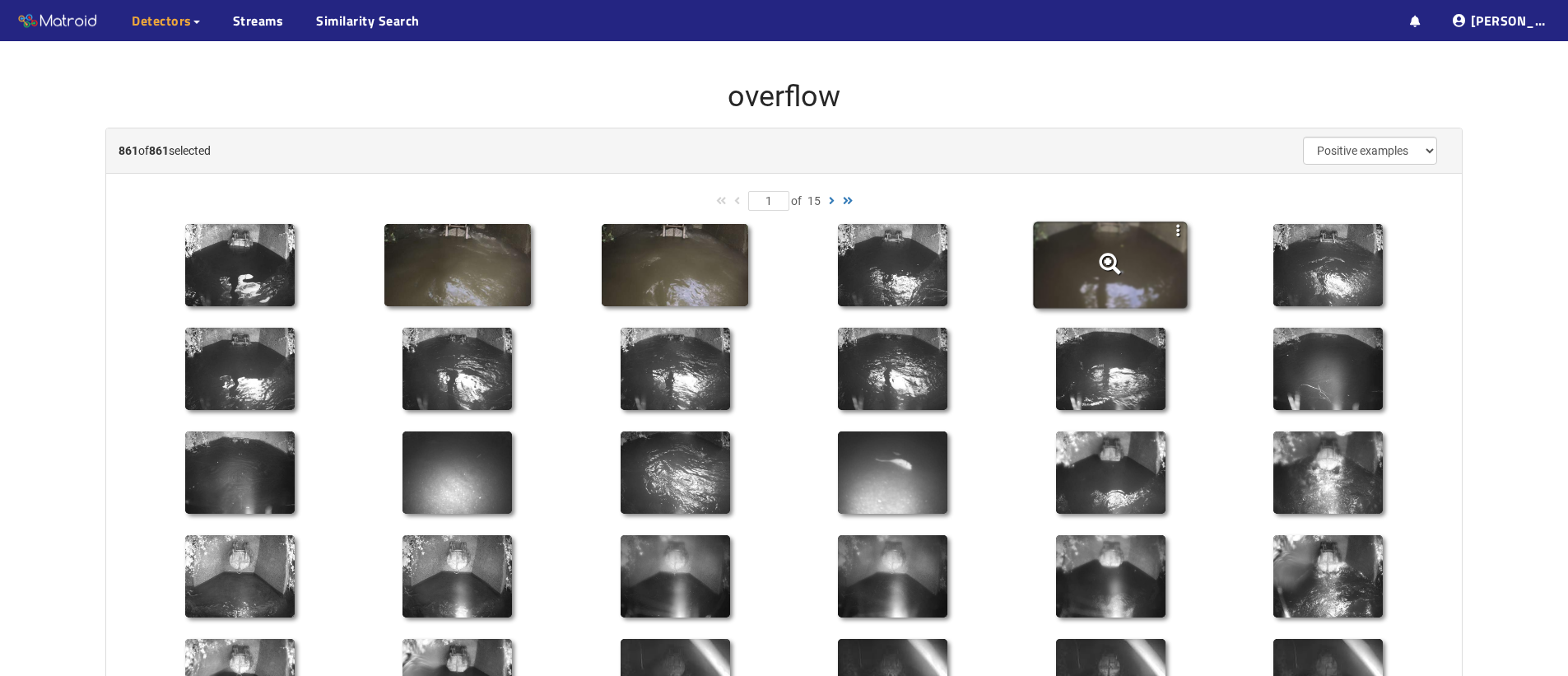
click at [1109, 281] on icon at bounding box center [1110, 266] width 154 height 87
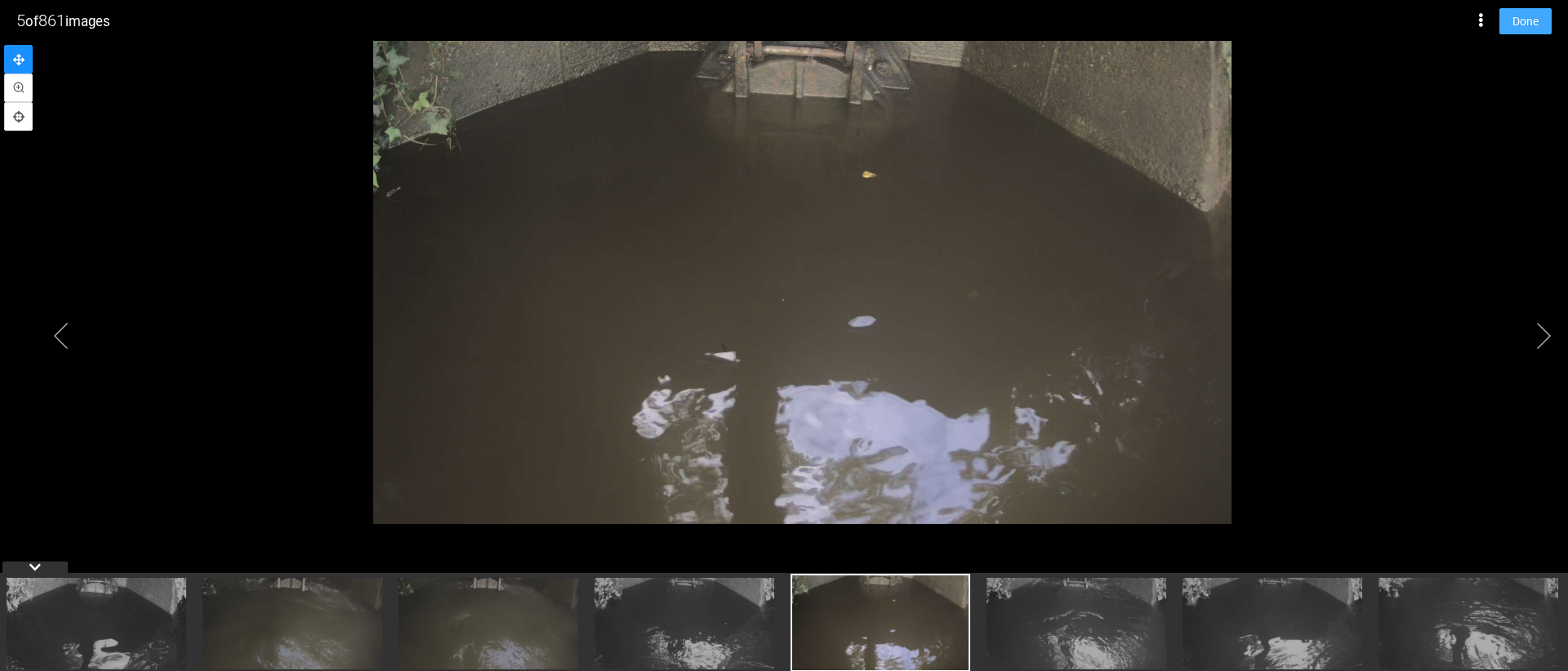
click at [1512, 29] on span "Done" at bounding box center [1525, 21] width 26 height 18
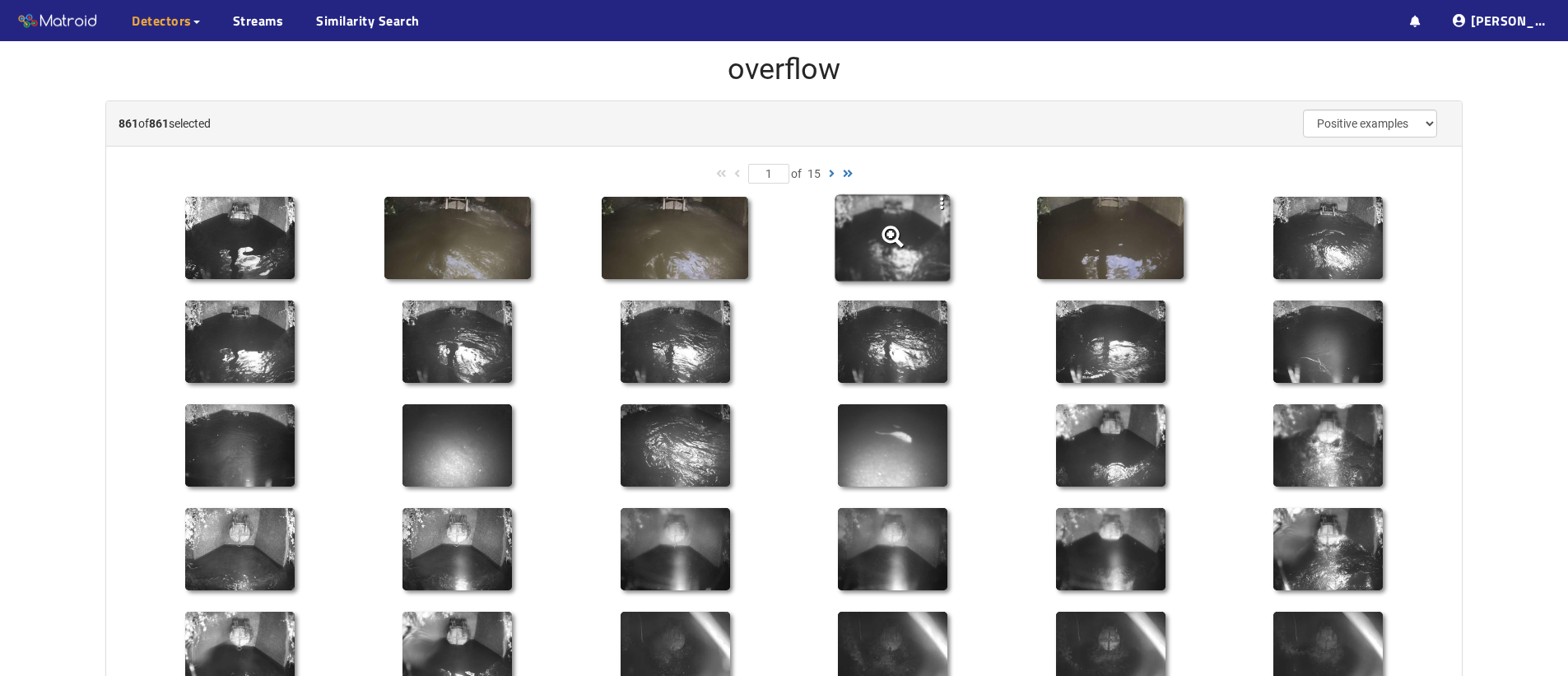
scroll to position [0, 0]
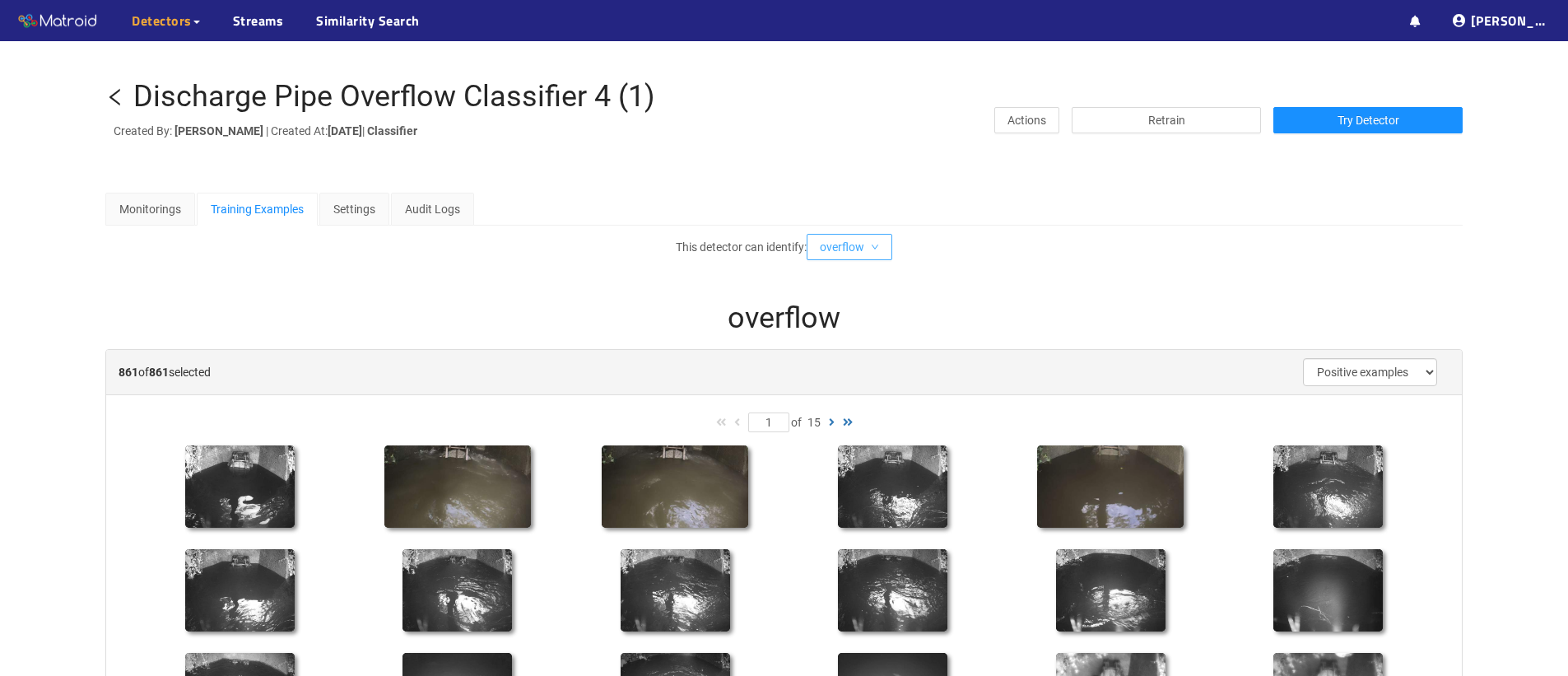
click at [857, 254] on span "overflow" at bounding box center [841, 246] width 44 height 18
click at [863, 289] on li "no_overflow" at bounding box center [855, 279] width 87 height 26
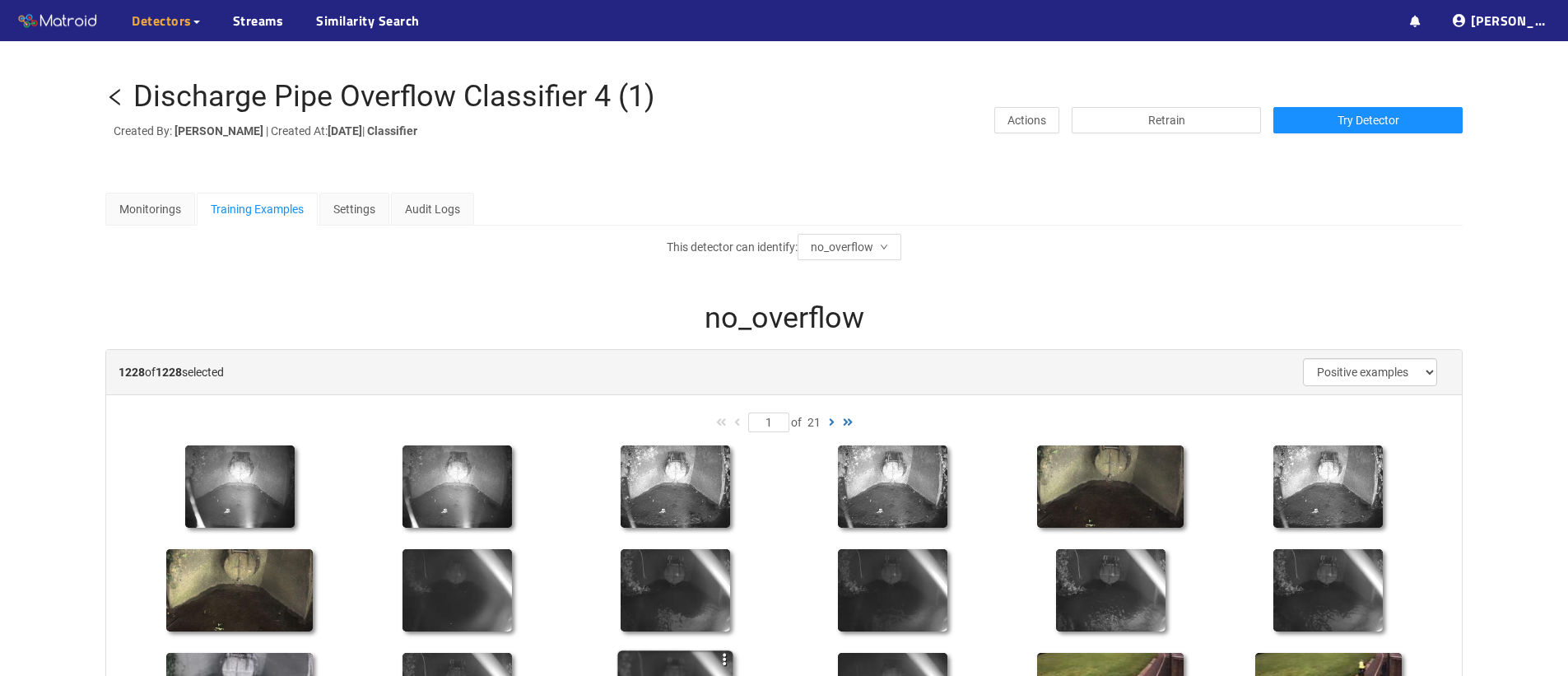
scroll to position [242, 0]
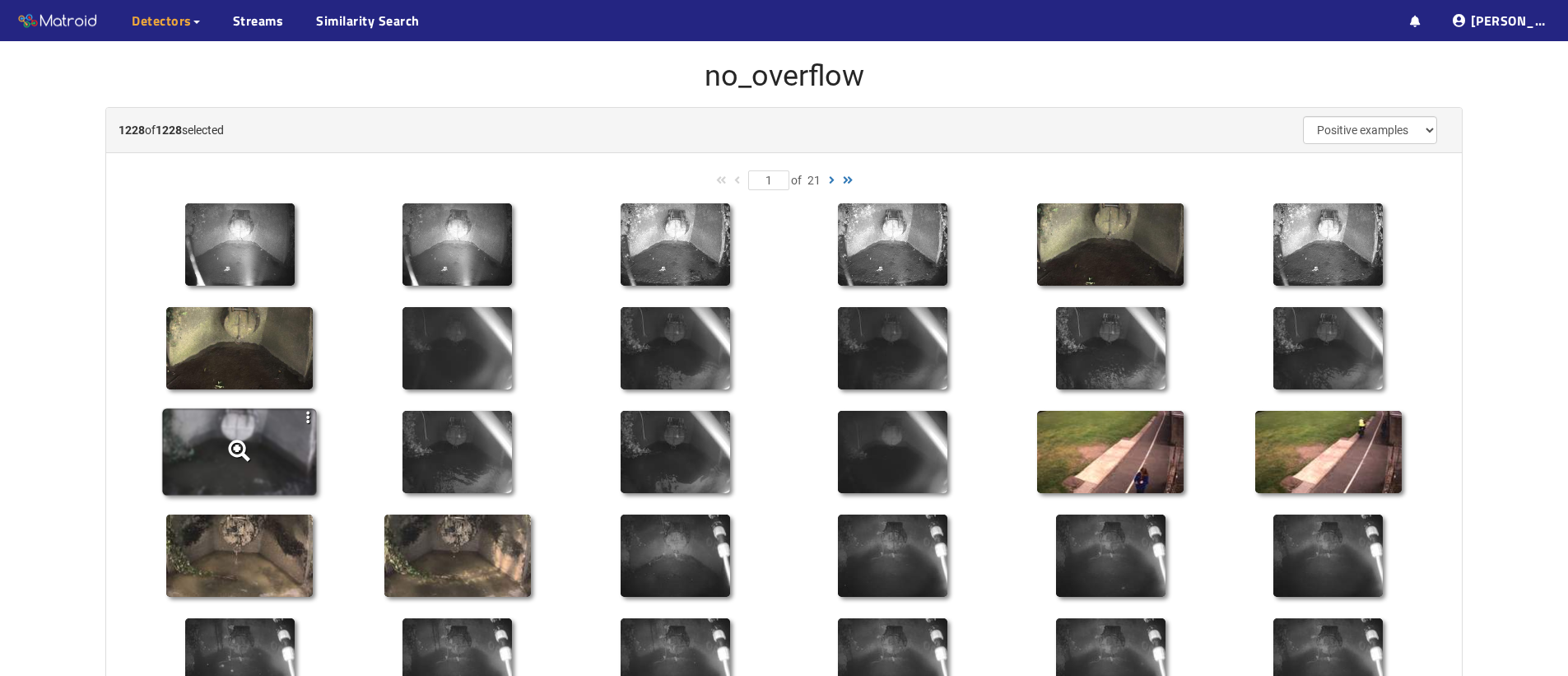
click at [346, 473] on li at bounding box center [239, 454] width 217 height 104
click at [274, 451] on icon at bounding box center [239, 453] width 154 height 87
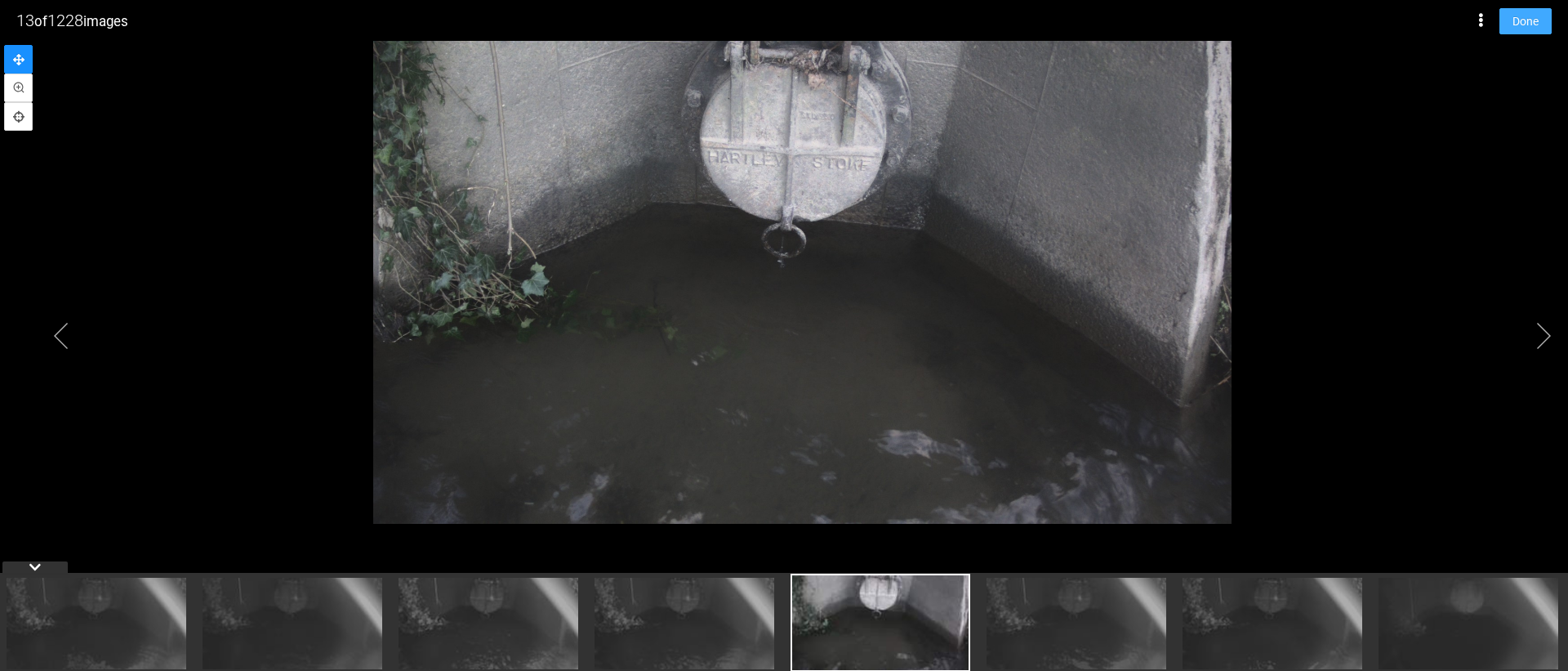
click at [1523, 29] on span "Done" at bounding box center [1525, 21] width 26 height 18
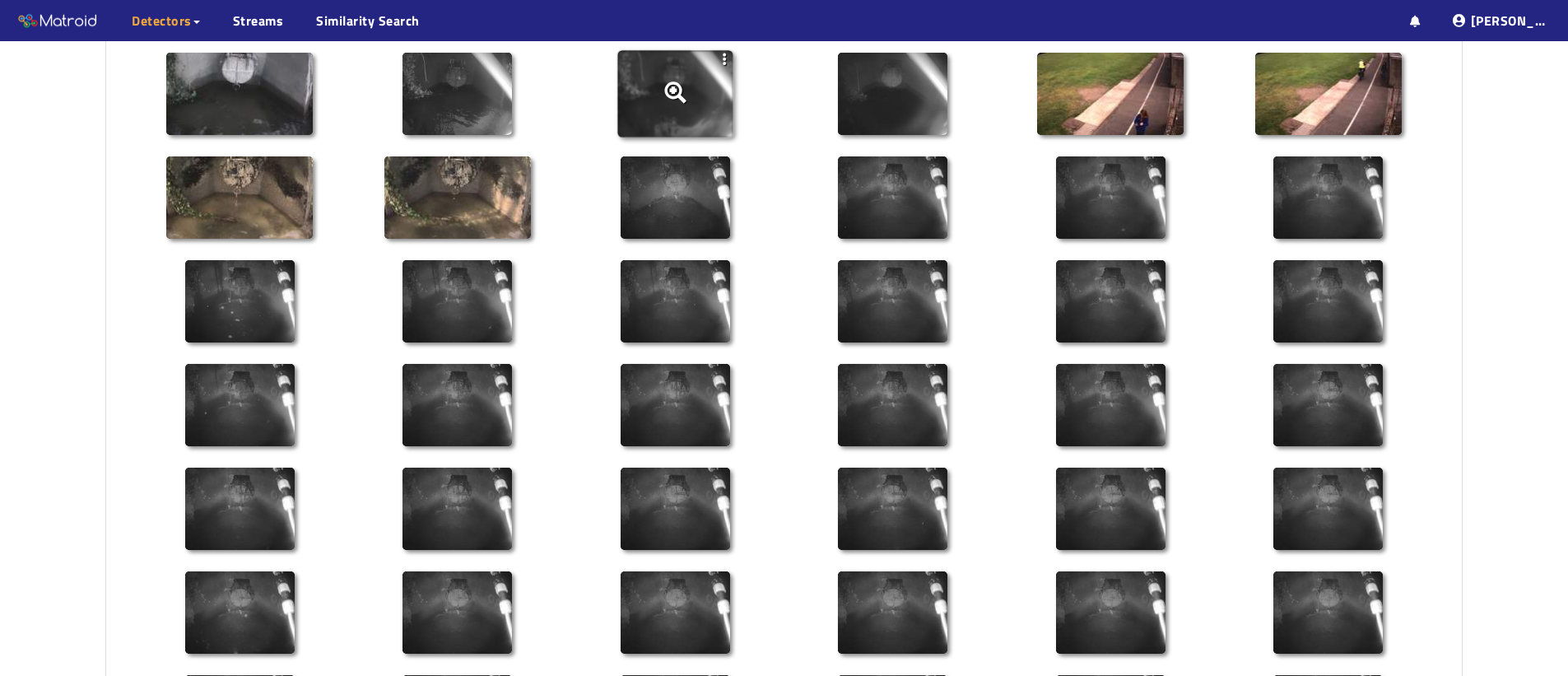
scroll to position [149, 0]
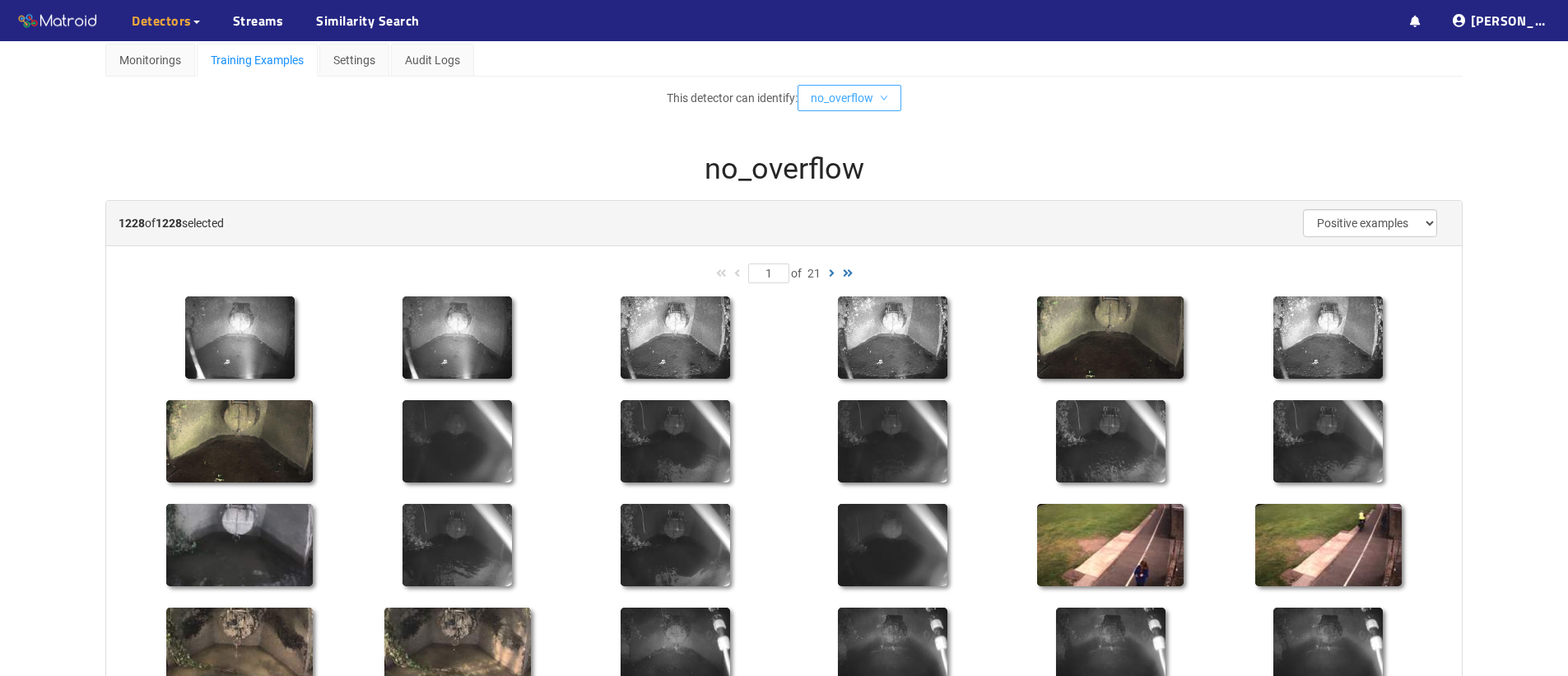
click at [849, 100] on span "no_overflow" at bounding box center [842, 97] width 62 height 18
click at [847, 156] on li "overflow" at bounding box center [854, 157] width 107 height 26
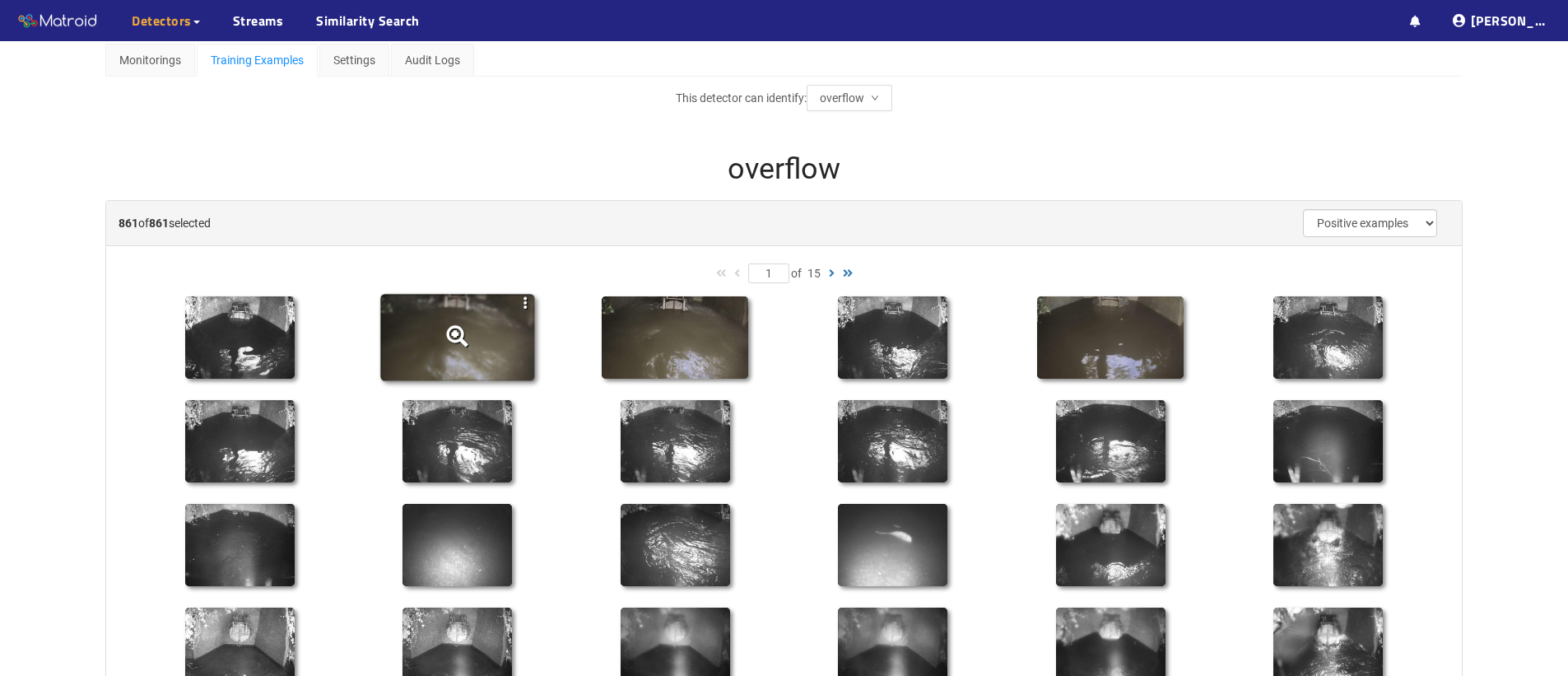
click at [501, 345] on icon at bounding box center [456, 338] width 154 height 87
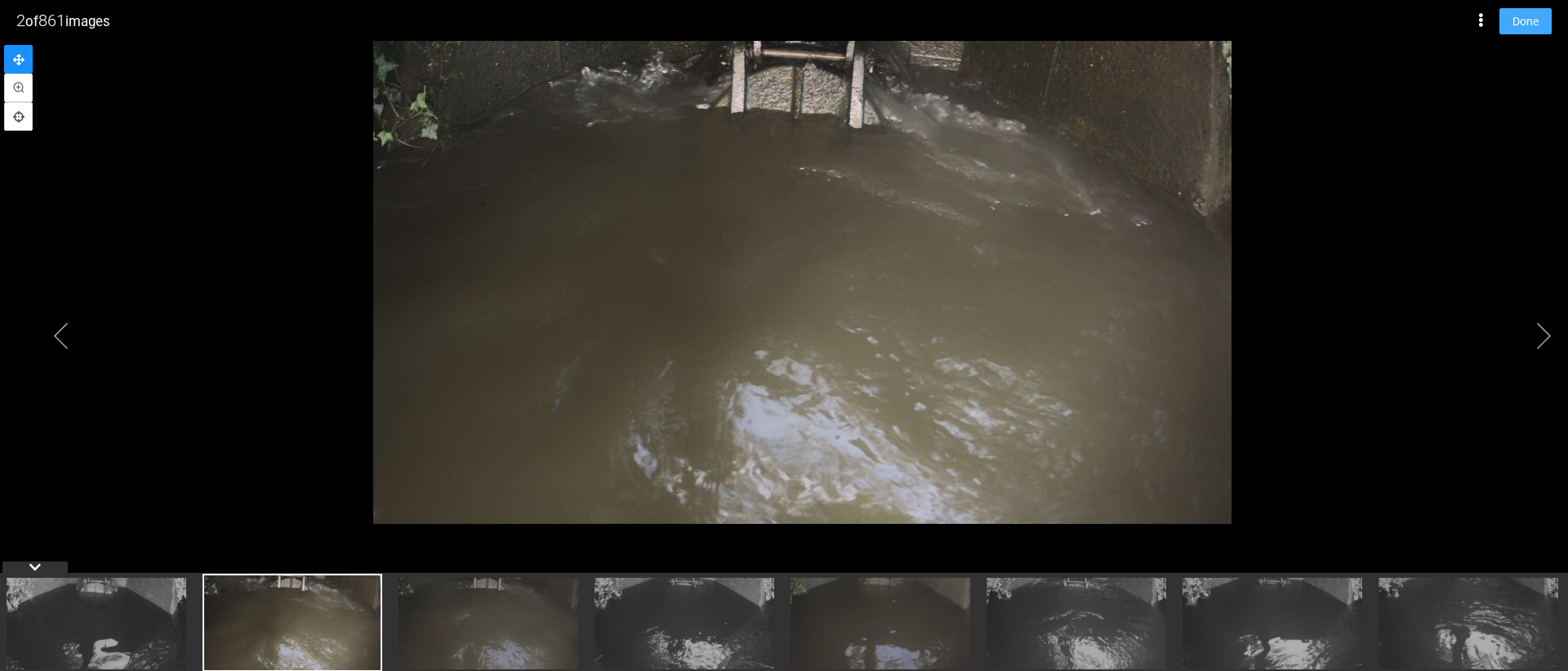
click at [1517, 21] on span "Done" at bounding box center [1525, 21] width 26 height 18
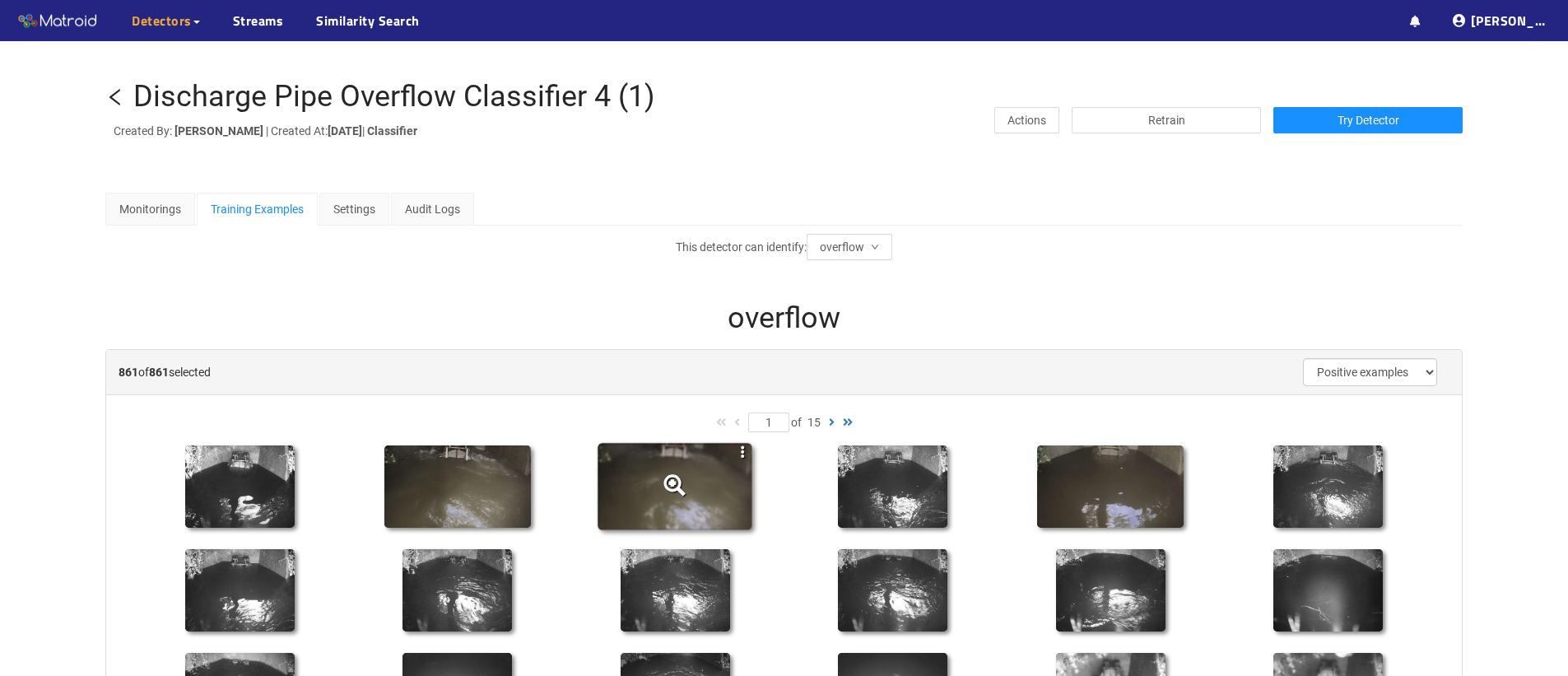
click at [681, 482] on div at bounding box center [673, 486] width 22 height 22
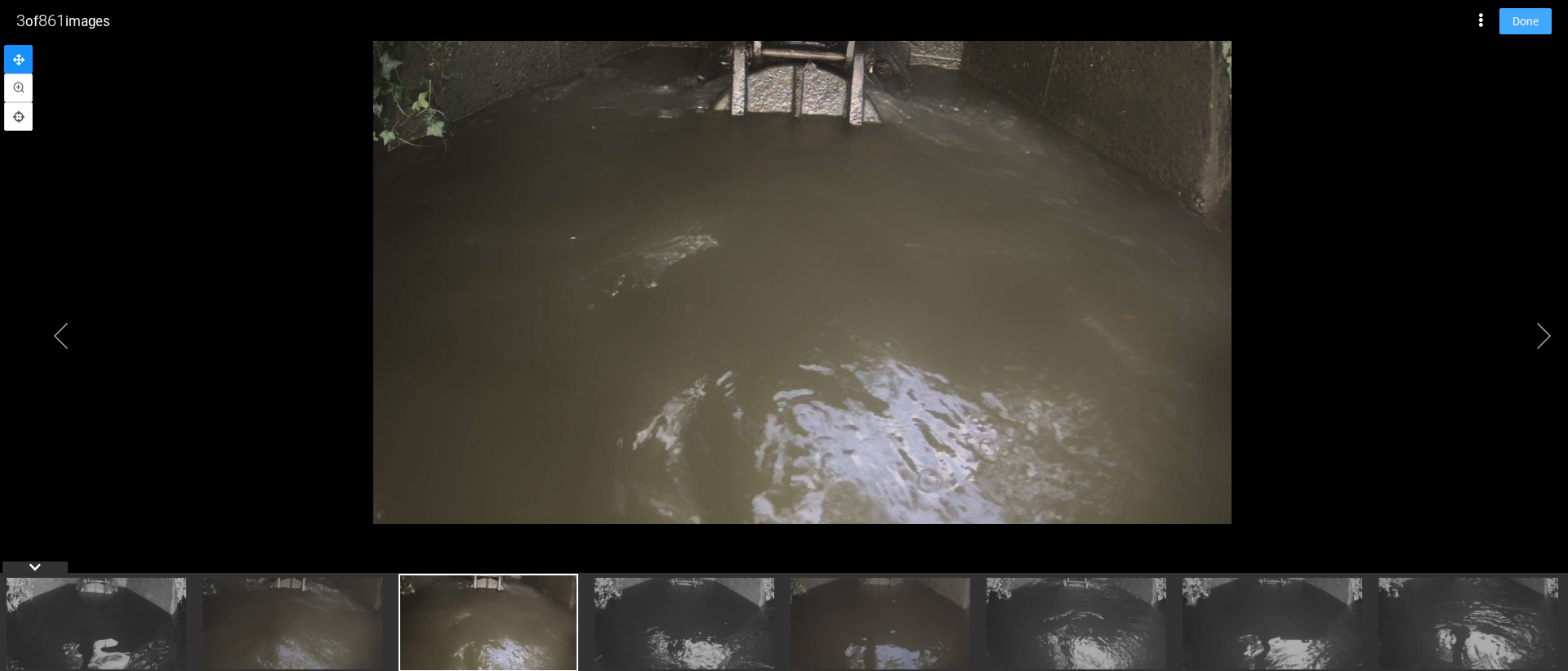
click at [1534, 19] on span "Done" at bounding box center [1525, 21] width 26 height 18
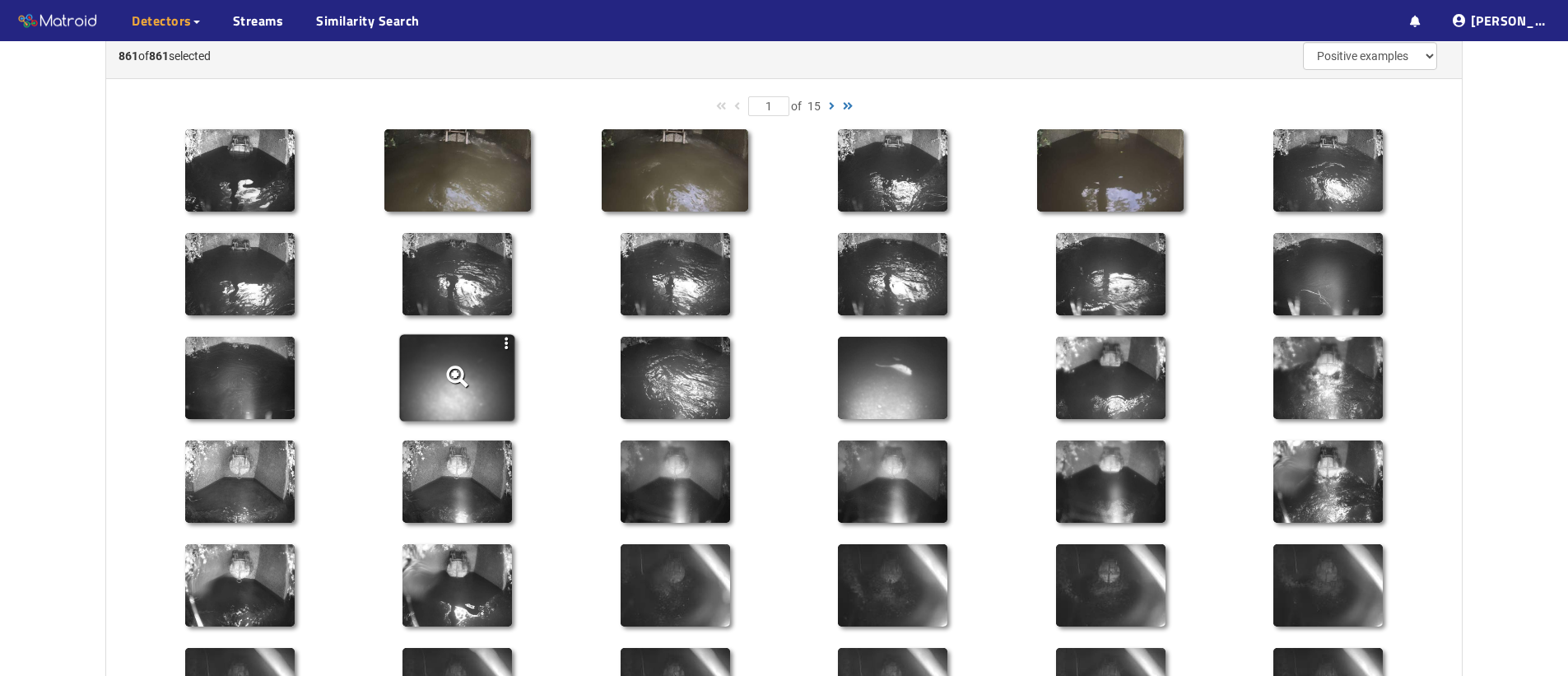
scroll to position [326, 0]
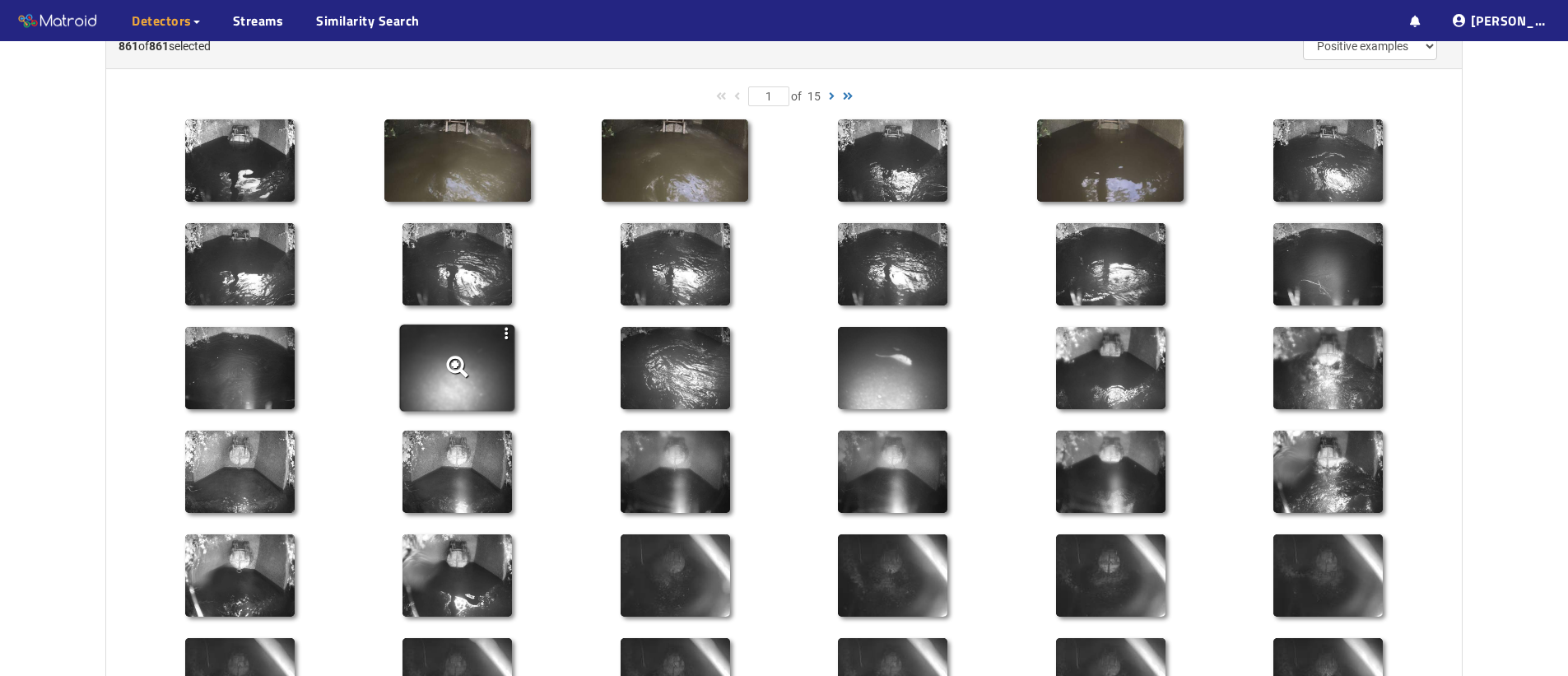
click at [423, 378] on icon at bounding box center [457, 369] width 115 height 87
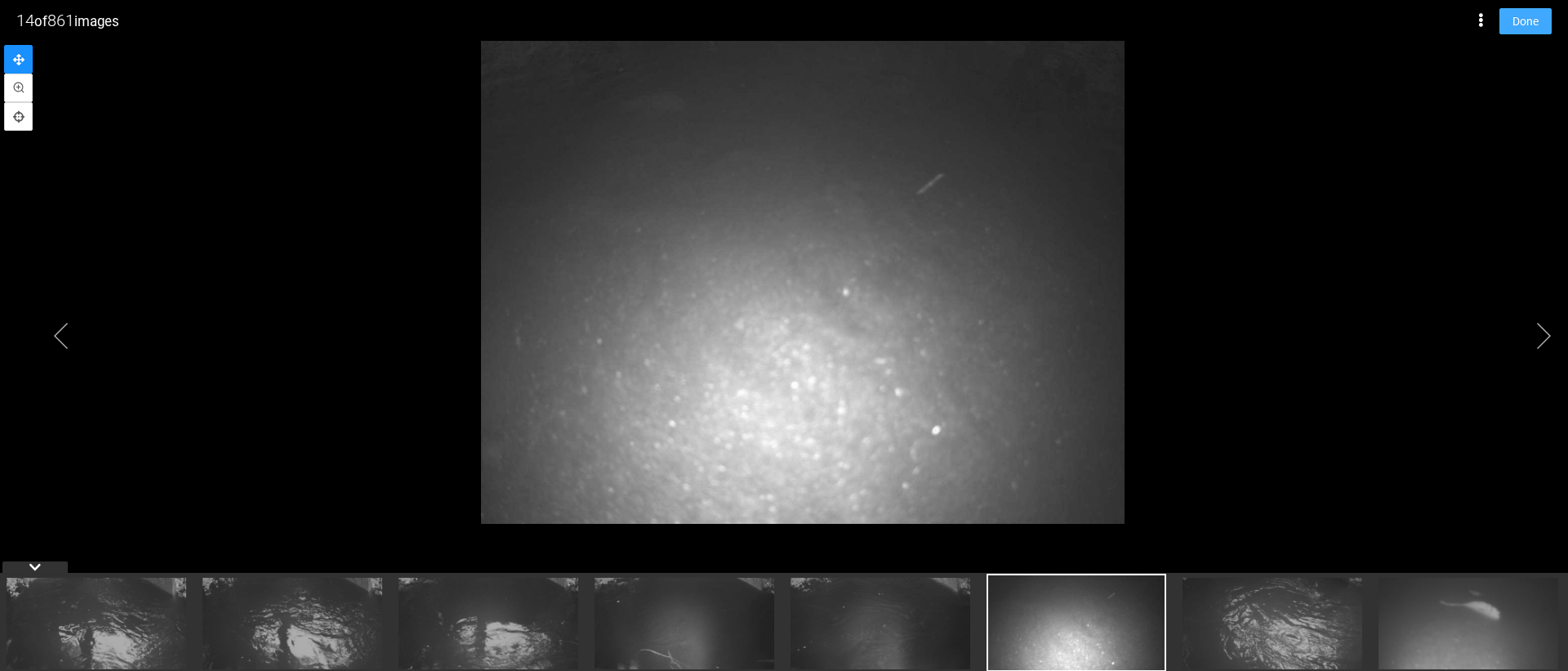
click at [1512, 27] on span "Done" at bounding box center [1525, 21] width 26 height 18
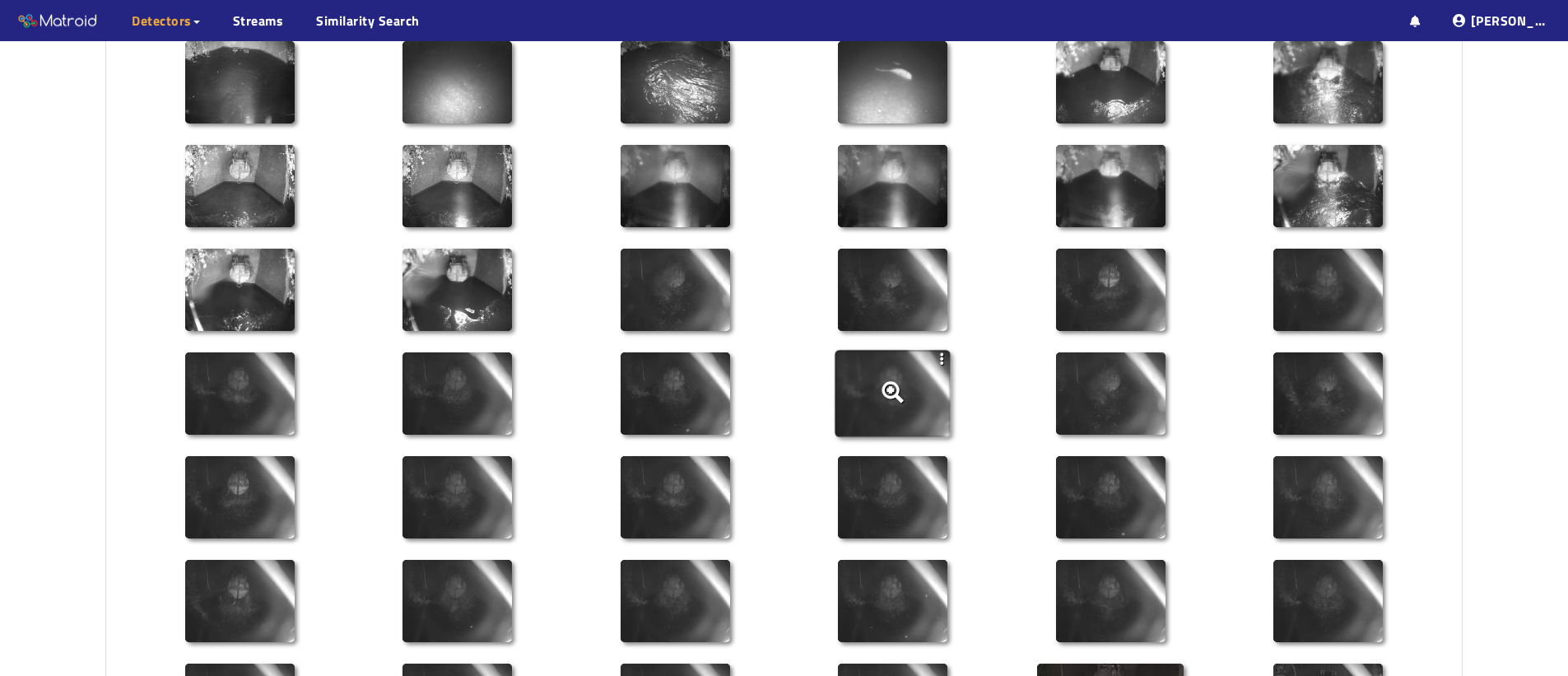
scroll to position [380, 0]
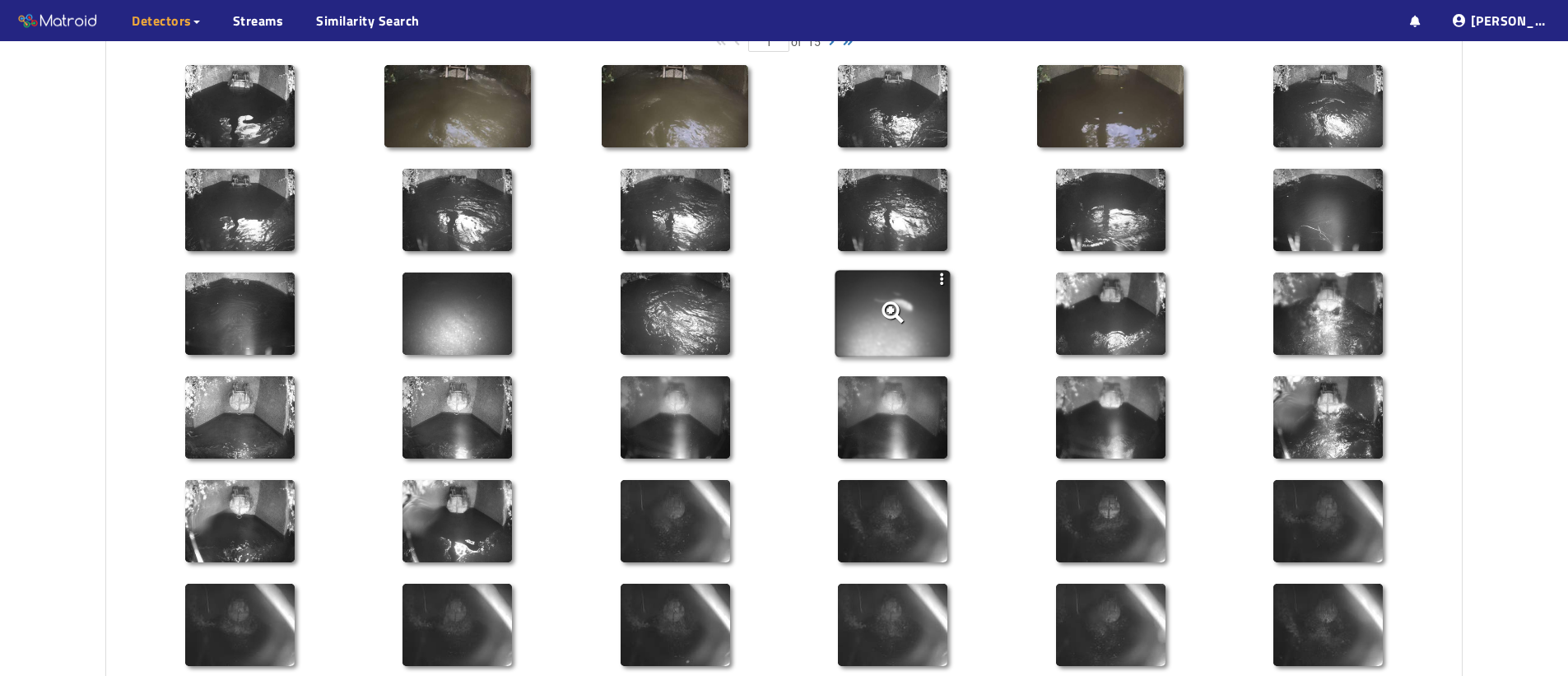
click at [872, 310] on icon at bounding box center [893, 314] width 115 height 87
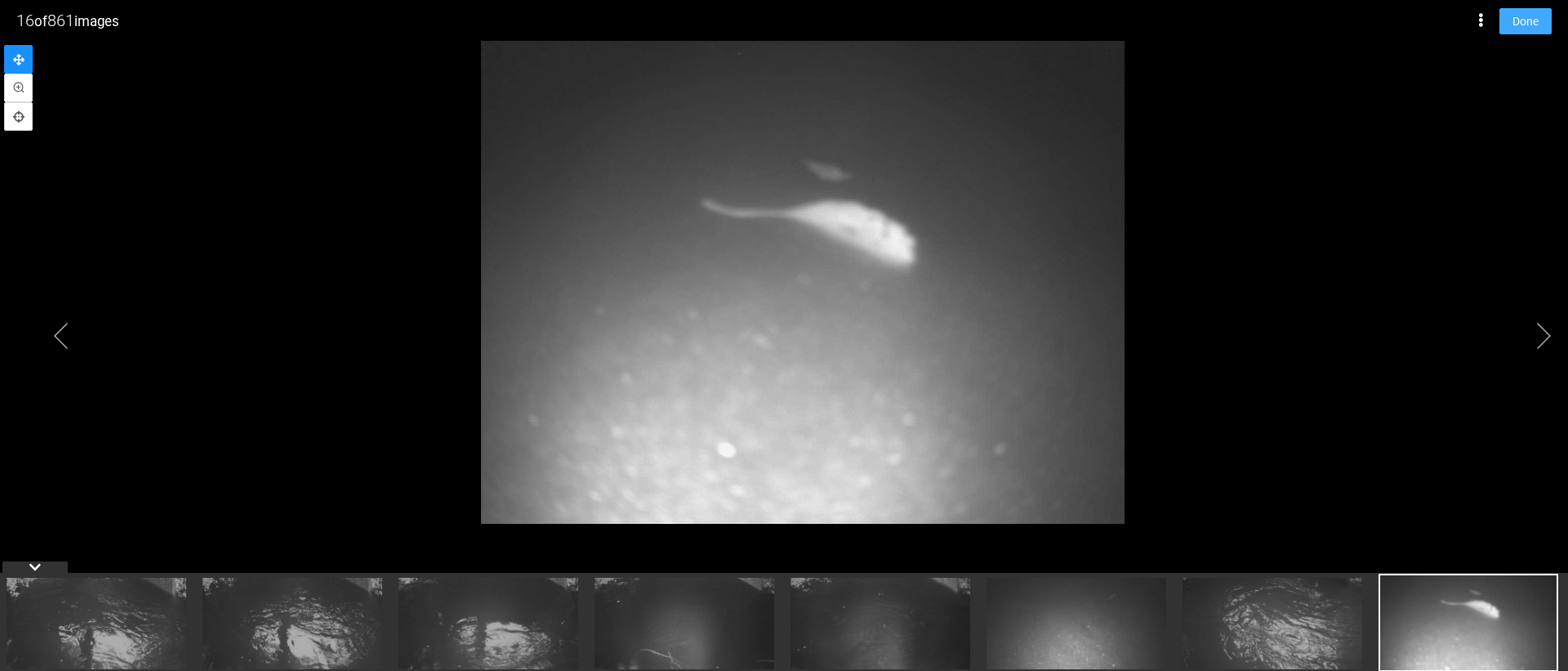
click at [1520, 25] on span "Done" at bounding box center [1525, 21] width 26 height 18
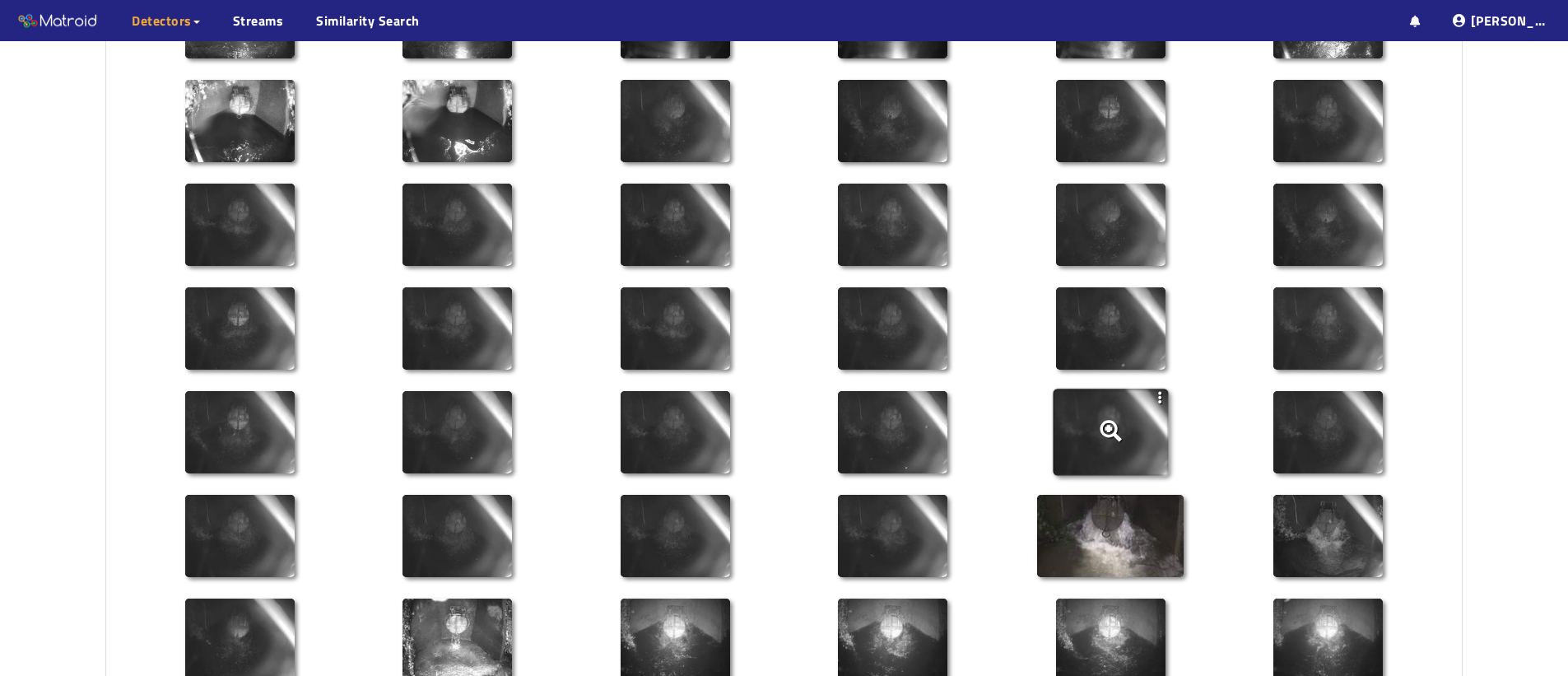
scroll to position [1002, 0]
